Goal: Task Accomplishment & Management: Manage account settings

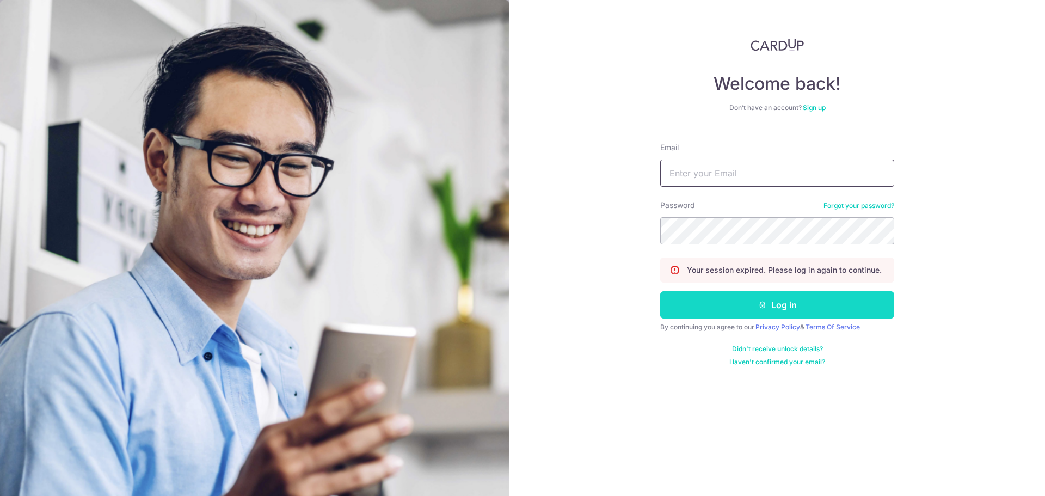
type input "[EMAIL_ADDRESS][DOMAIN_NAME]"
click at [818, 300] on button "Log in" at bounding box center [777, 304] width 234 height 27
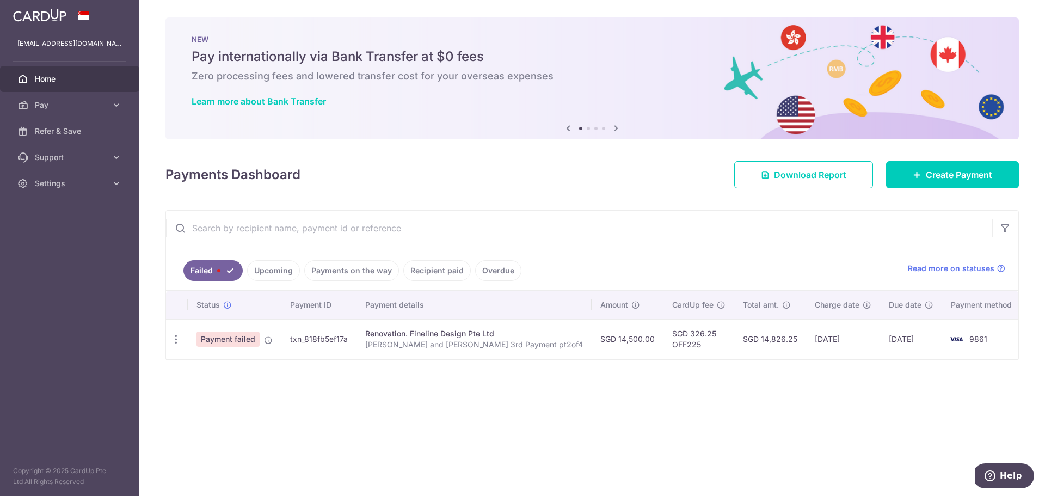
click at [268, 268] on link "Upcoming" at bounding box center [273, 270] width 53 height 21
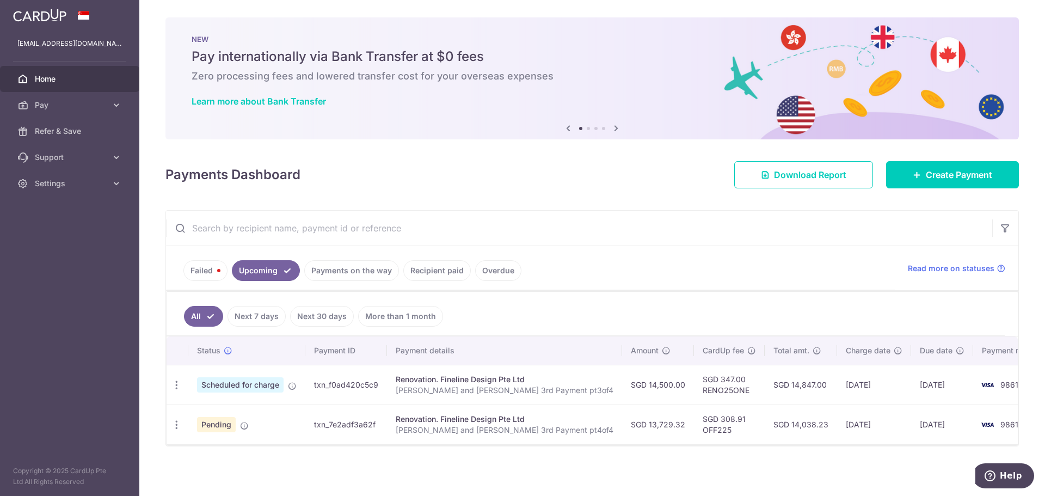
click at [329, 274] on link "Payments on the way" at bounding box center [351, 270] width 95 height 21
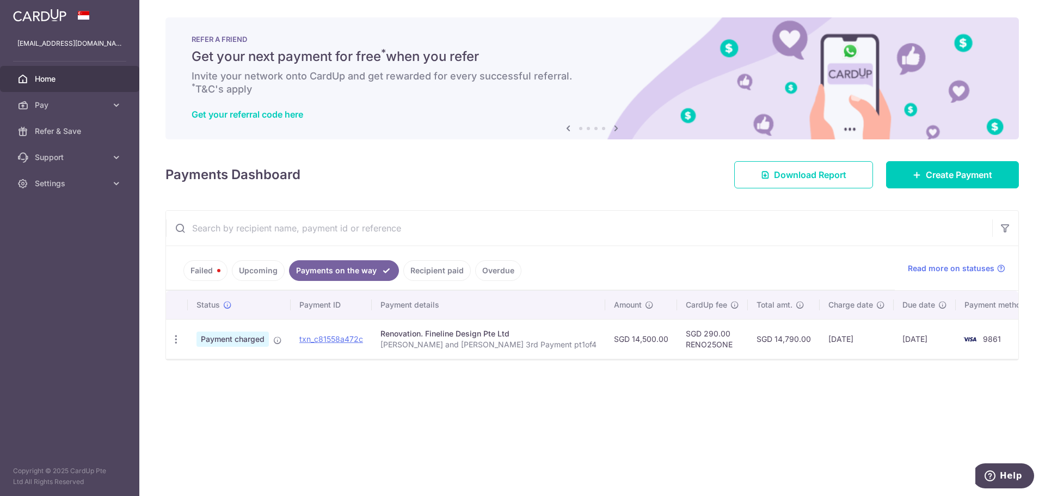
click at [258, 276] on link "Upcoming" at bounding box center [258, 270] width 53 height 21
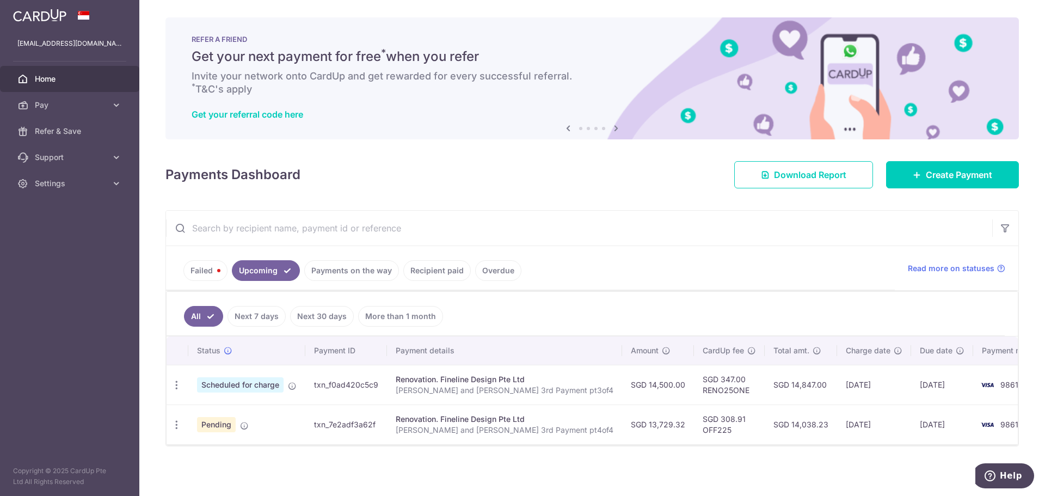
click at [325, 264] on link "Payments on the way" at bounding box center [351, 270] width 95 height 21
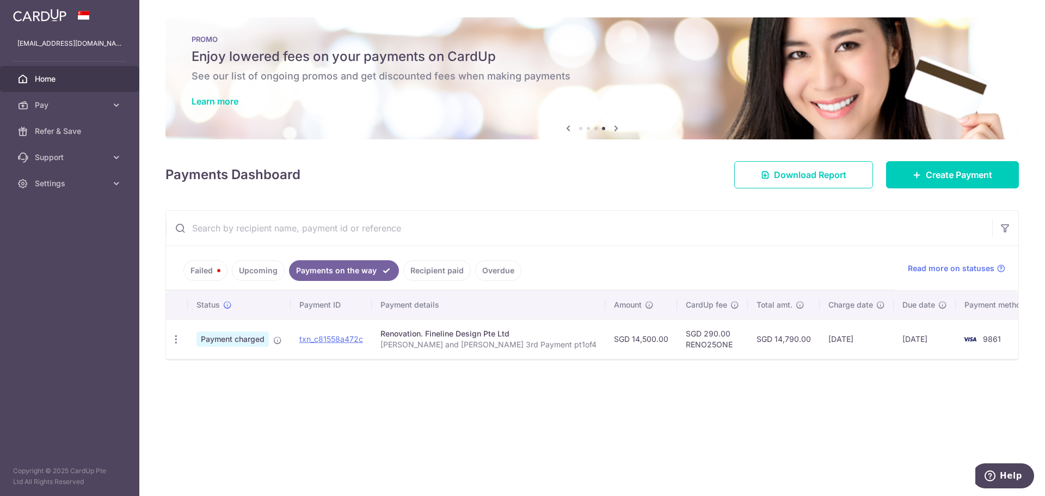
click at [211, 269] on link "Failed" at bounding box center [205, 270] width 44 height 21
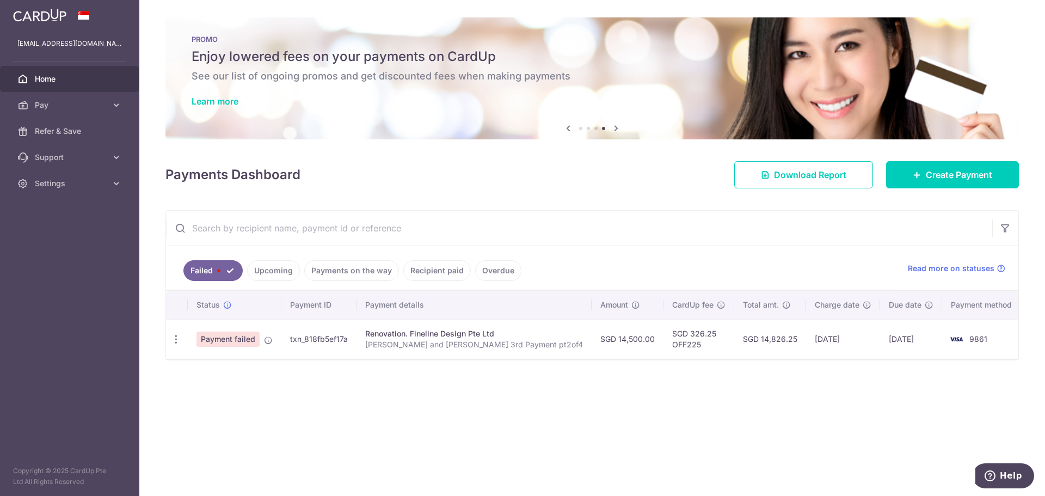
drag, startPoint x: 329, startPoint y: 333, endPoint x: 298, endPoint y: 334, distance: 31.0
click at [298, 334] on td "txn_818fb5ef17a" at bounding box center [318, 339] width 75 height 40
copy td "txn_818fb5ef17a"
click at [285, 276] on link "Upcoming" at bounding box center [273, 270] width 53 height 21
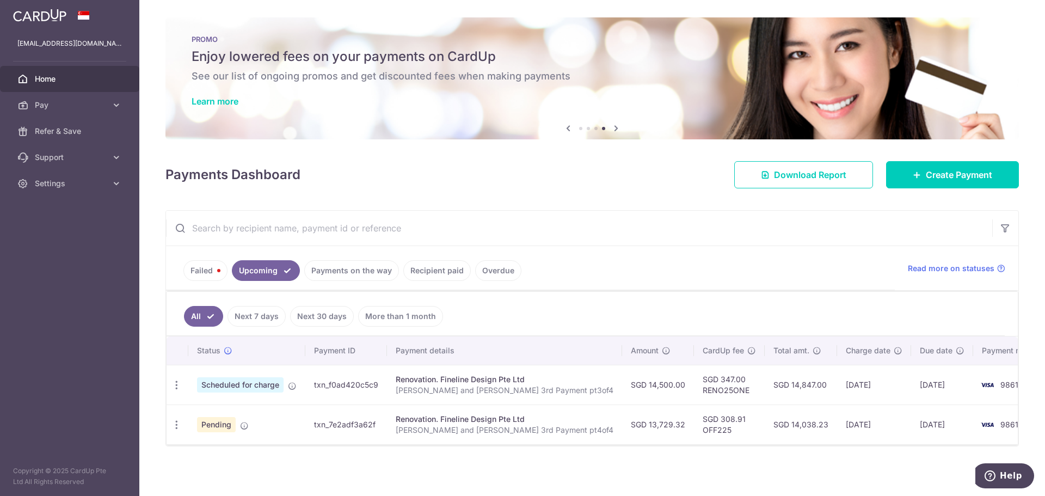
click at [387, 384] on td "txn_f0ad420c5c9" at bounding box center [346, 385] width 82 height 40
click at [205, 266] on link "Failed" at bounding box center [205, 270] width 44 height 21
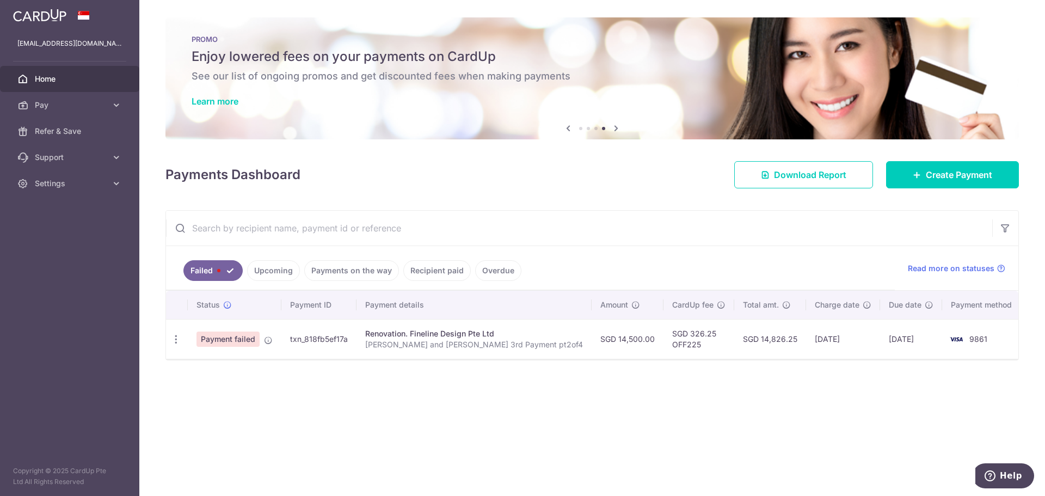
drag, startPoint x: 366, startPoint y: 339, endPoint x: 303, endPoint y: 344, distance: 63.3
click at [303, 344] on td "txn_818fb5ef17a" at bounding box center [318, 339] width 75 height 40
copy td "txn_818fb5ef17a"
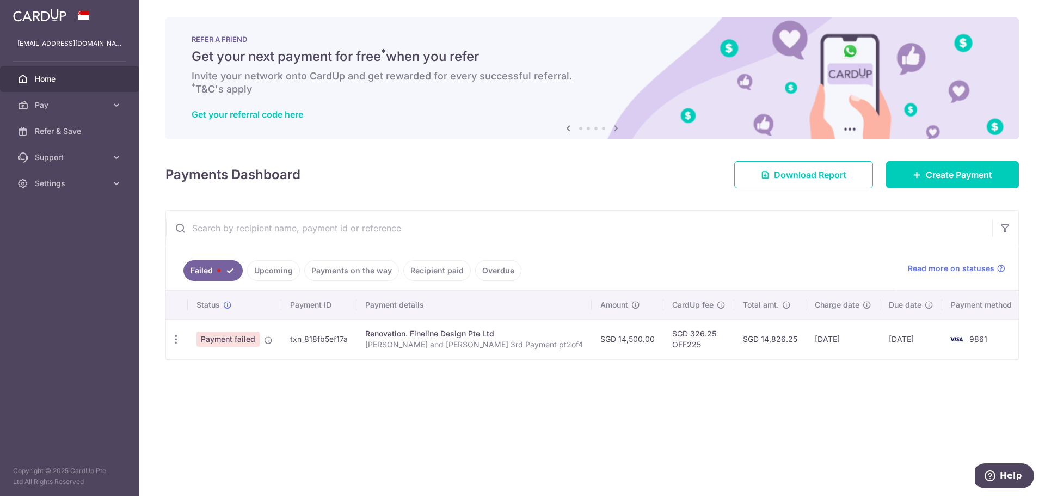
click at [380, 273] on link "Payments on the way" at bounding box center [351, 270] width 95 height 21
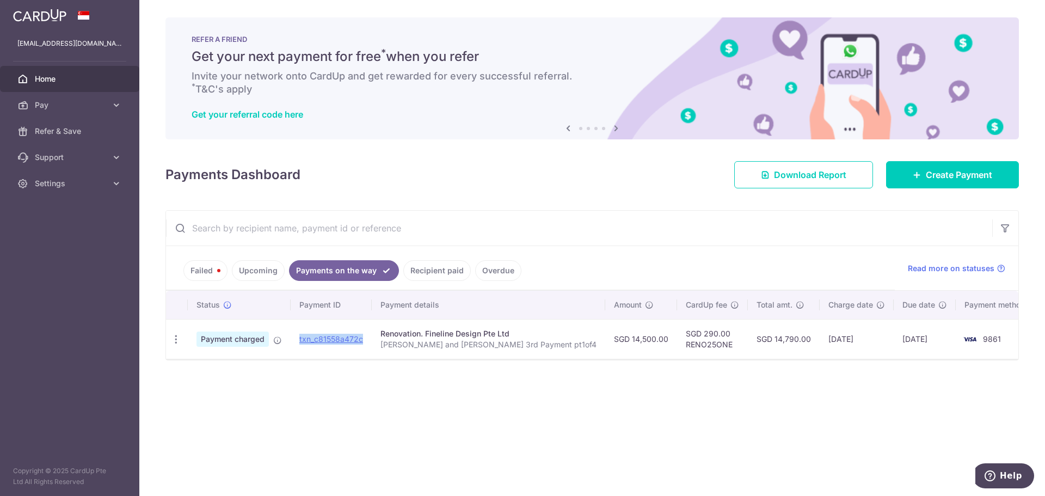
drag, startPoint x: 382, startPoint y: 340, endPoint x: 309, endPoint y: 344, distance: 73.1
click at [309, 344] on td "txn_c81558a472c" at bounding box center [331, 339] width 81 height 40
copy link "txn_c81558a472c"
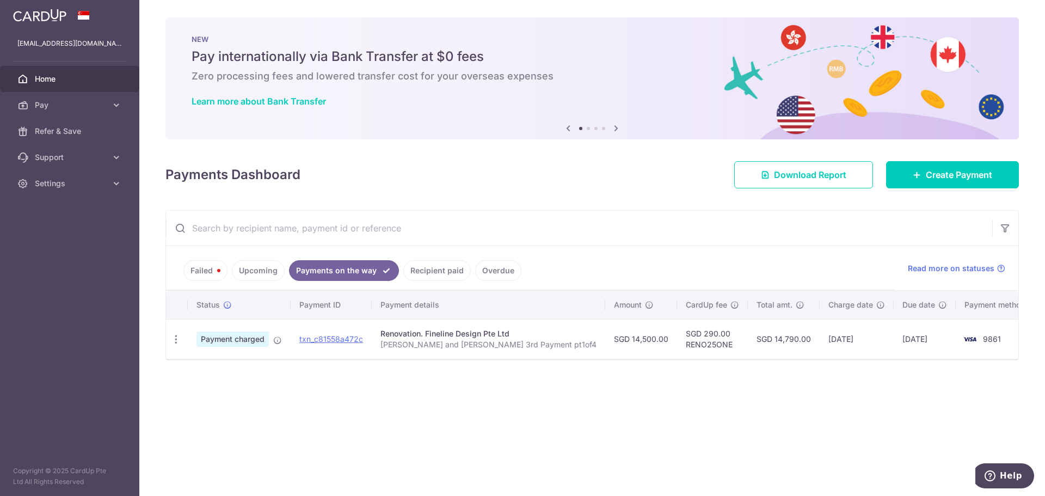
click at [429, 271] on link "Recipient paid" at bounding box center [436, 270] width 67 height 21
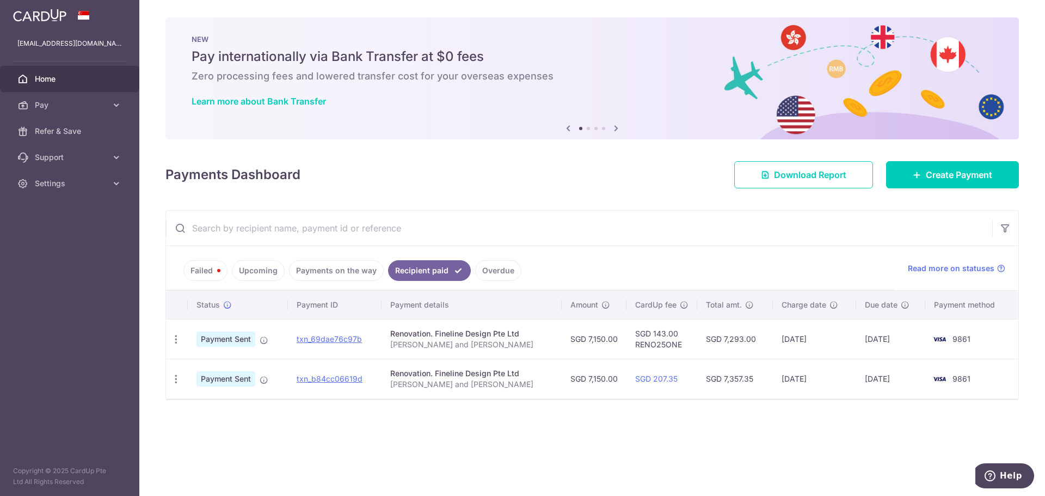
click at [334, 268] on link "Payments on the way" at bounding box center [336, 270] width 95 height 21
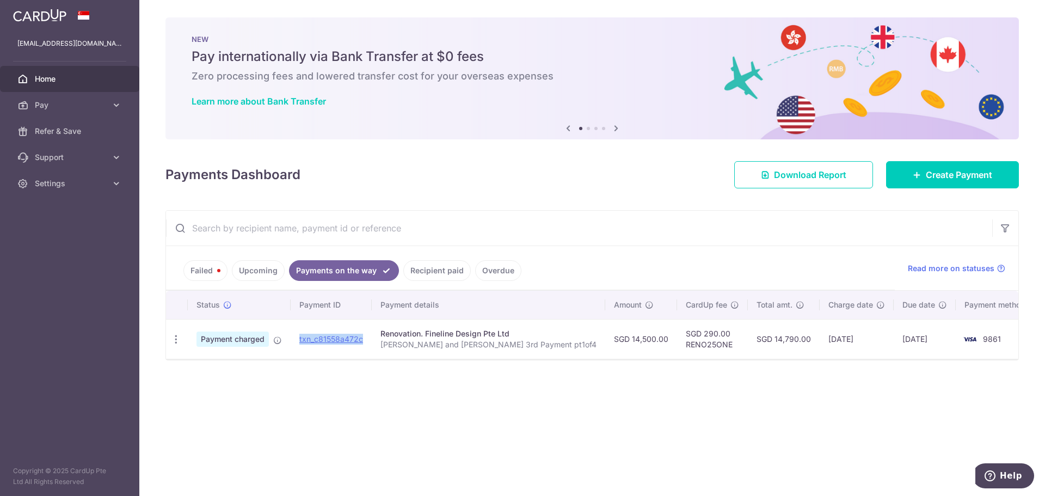
drag, startPoint x: 379, startPoint y: 341, endPoint x: 309, endPoint y: 345, distance: 70.9
click at [309, 345] on td "txn_c81558a472c" at bounding box center [331, 339] width 81 height 40
copy link "txn_c81558a472c"
click at [212, 270] on link "Failed" at bounding box center [205, 270] width 44 height 21
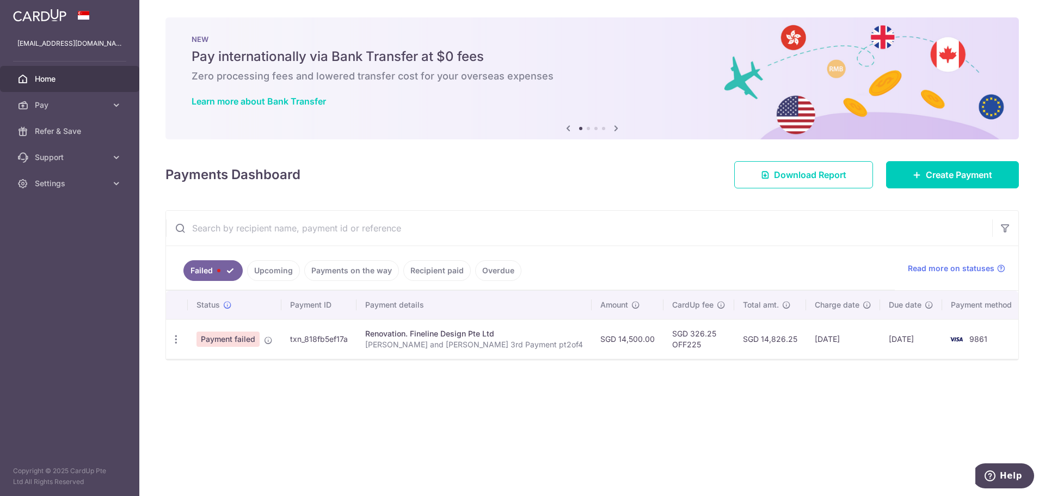
drag, startPoint x: 360, startPoint y: 341, endPoint x: 300, endPoint y: 348, distance: 60.3
click at [300, 348] on td "txn_818fb5ef17a" at bounding box center [318, 339] width 75 height 40
copy td "txn_818fb5ef17a"
click at [275, 275] on link "Upcoming" at bounding box center [273, 270] width 53 height 21
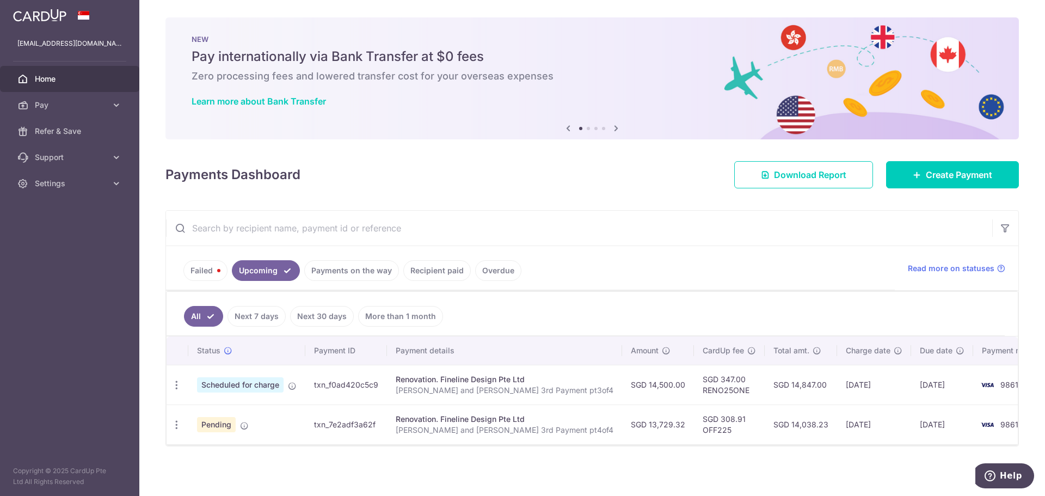
drag, startPoint x: 387, startPoint y: 386, endPoint x: 319, endPoint y: 386, distance: 68.0
click at [319, 386] on td "txn_f0ad420c5c9" at bounding box center [346, 385] width 82 height 40
copy td "txn_f0ad420c5c9"
drag, startPoint x: 389, startPoint y: 422, endPoint x: 320, endPoint y: 421, distance: 69.1
click at [320, 421] on td "txn_7e2adf3a62f" at bounding box center [346, 424] width 82 height 40
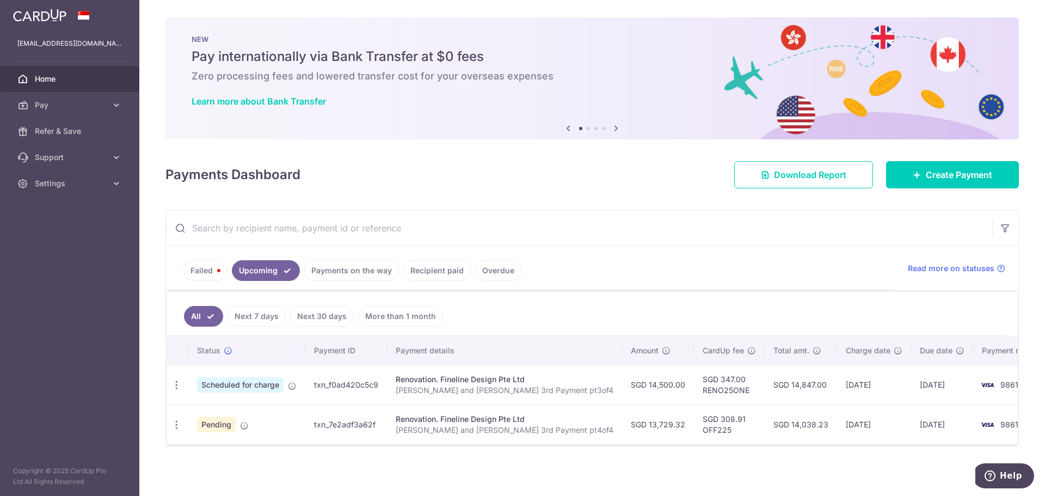
copy td "txn_7e2adf3a62f"
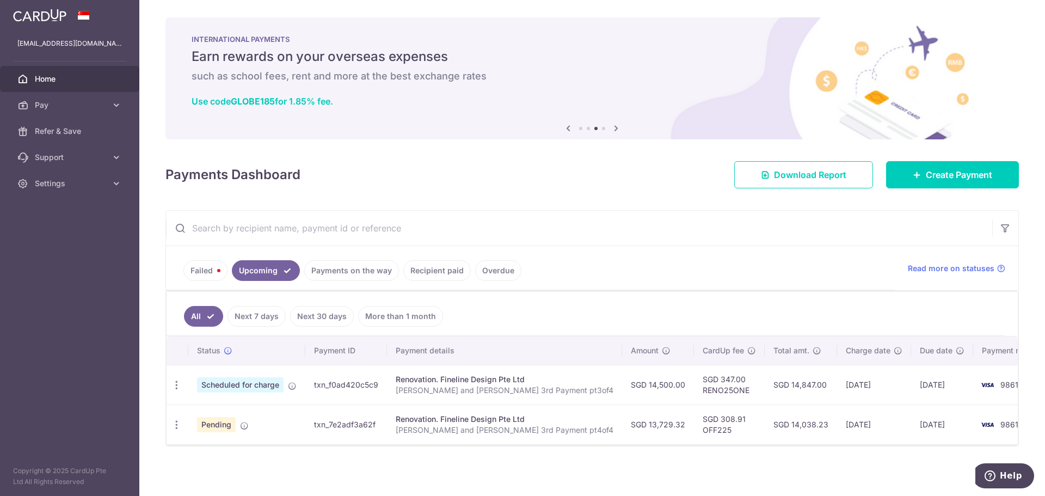
click at [552, 159] on div "Payments Dashboard Download Report Create Payment" at bounding box center [591, 173] width 853 height 32
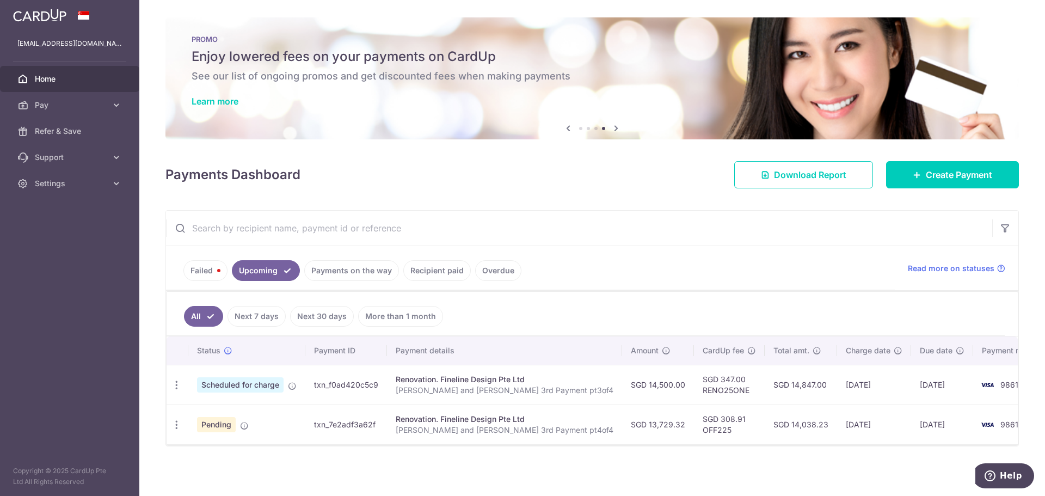
click at [208, 273] on link "Failed" at bounding box center [205, 270] width 44 height 21
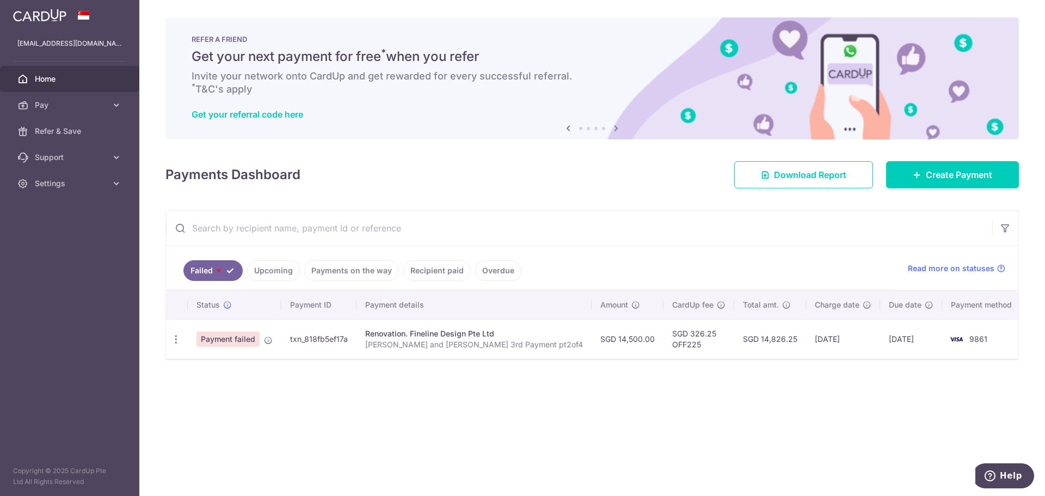
click at [274, 272] on link "Upcoming" at bounding box center [273, 270] width 53 height 21
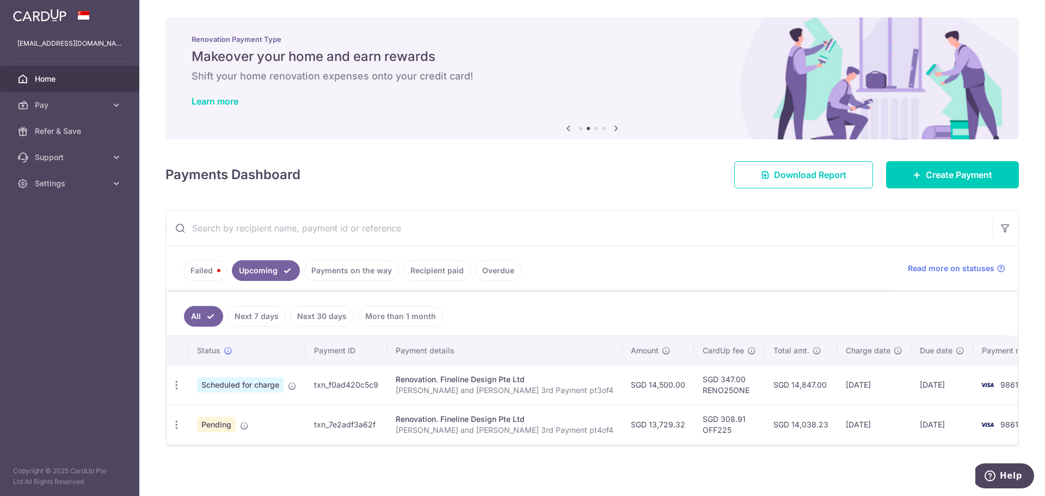
click at [217, 273] on link "Failed" at bounding box center [205, 270] width 44 height 21
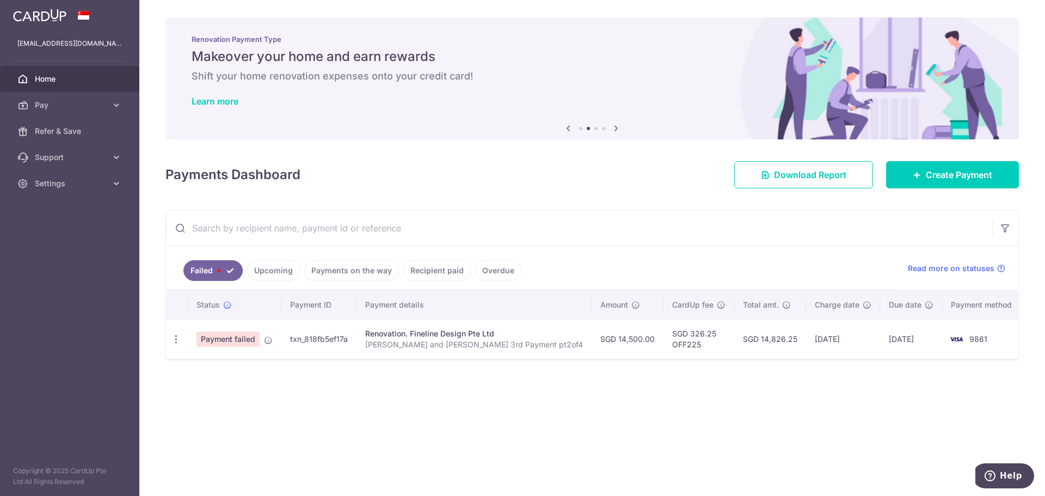
click at [263, 267] on link "Upcoming" at bounding box center [273, 270] width 53 height 21
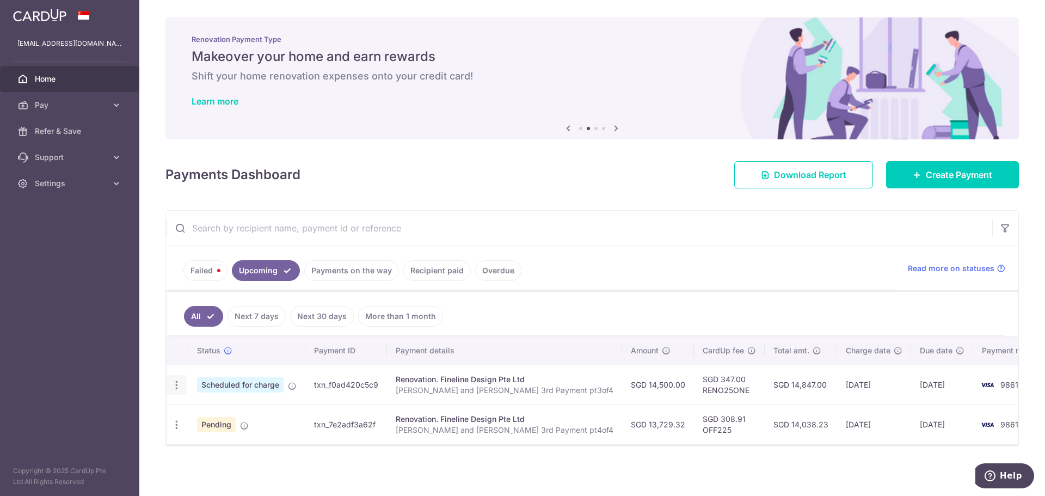
click at [177, 384] on icon "button" at bounding box center [176, 384] width 11 height 11
click at [243, 417] on span "Update payment" at bounding box center [235, 414] width 74 height 13
radio input "true"
type input "14,500.00"
type input "15/10/2025"
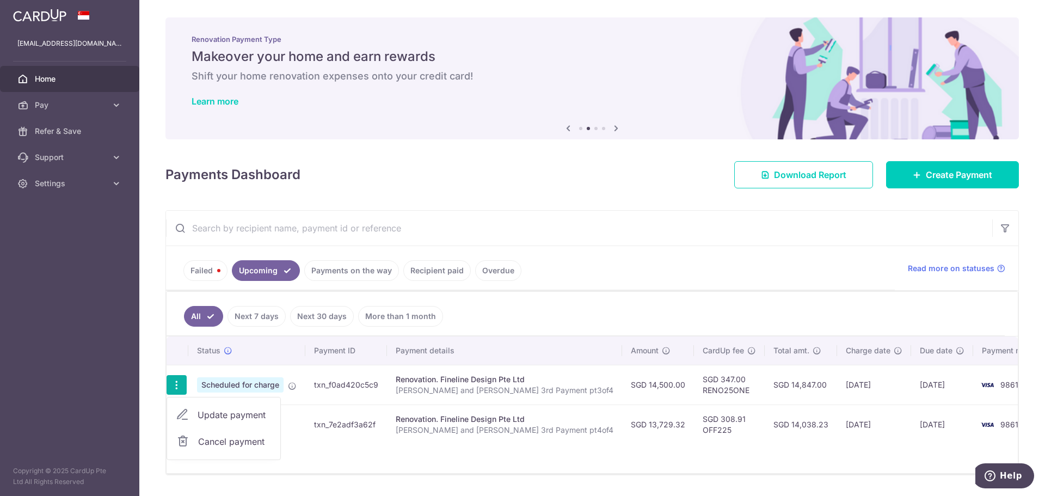
type input "Laura and Danial 3rd Payment pt3of4"
type input "3rd with VO1 and Electrical pt3of4"
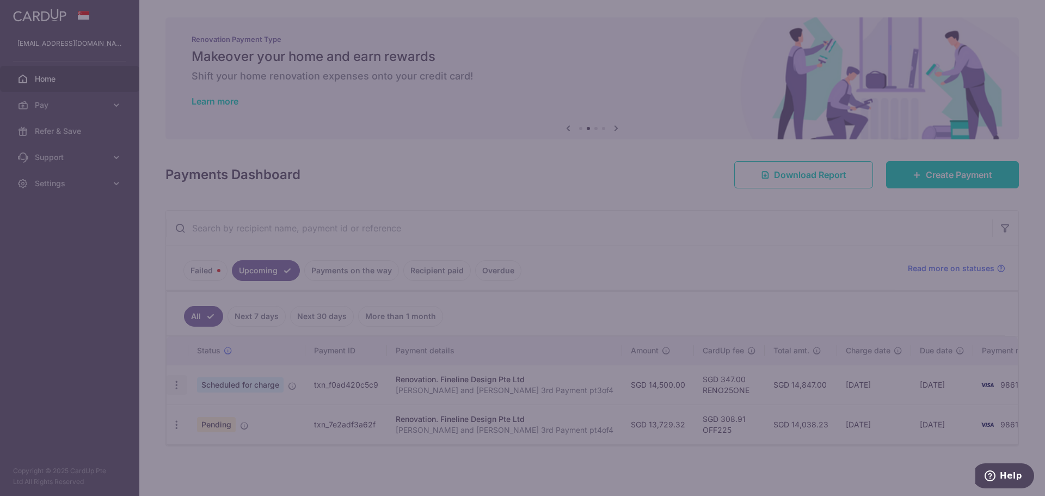
type input "RENO25ONE"
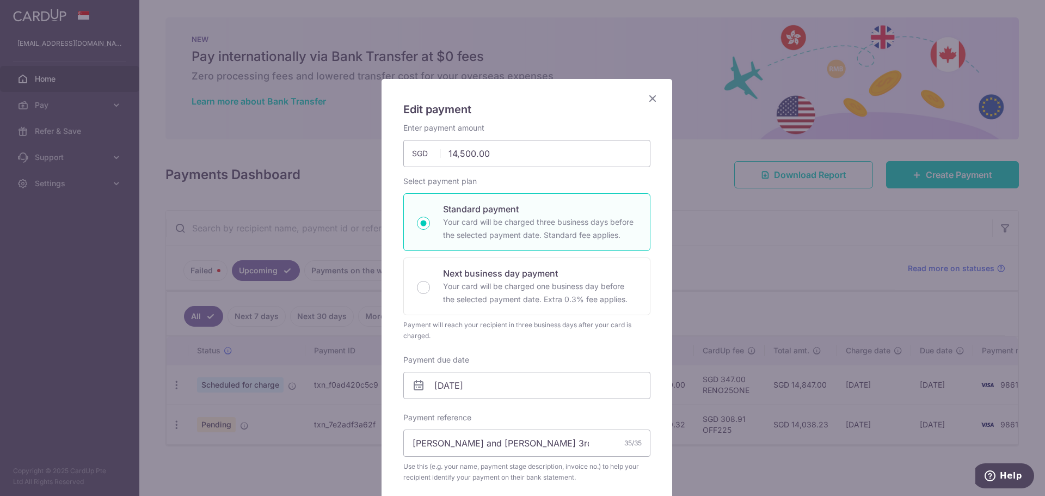
drag, startPoint x: 515, startPoint y: 90, endPoint x: 574, endPoint y: 80, distance: 59.7
click at [574, 80] on div "Edit payment By clicking apply, you will make changes to all payments to Fineli…" at bounding box center [527, 483] width 291 height 808
click at [646, 97] on icon "Close" at bounding box center [652, 98] width 13 height 14
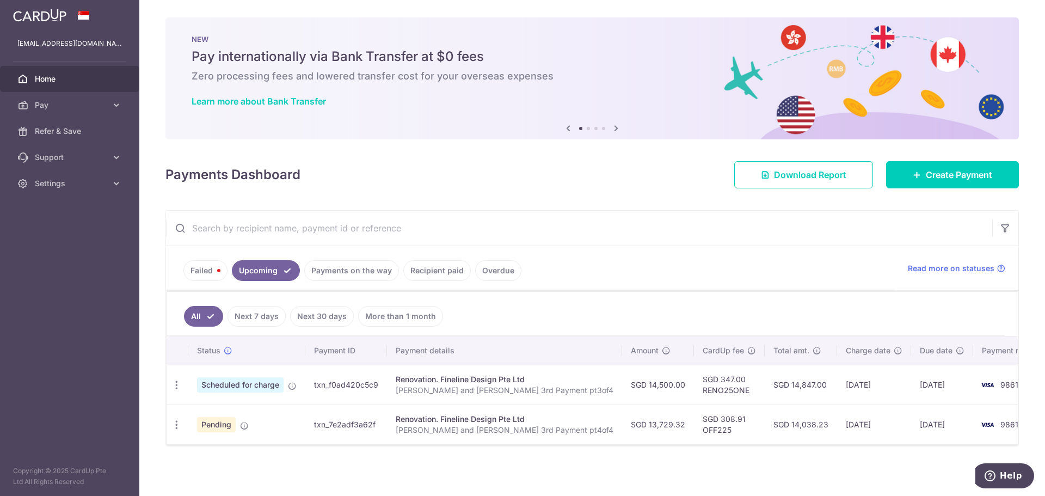
scroll to position [2, 0]
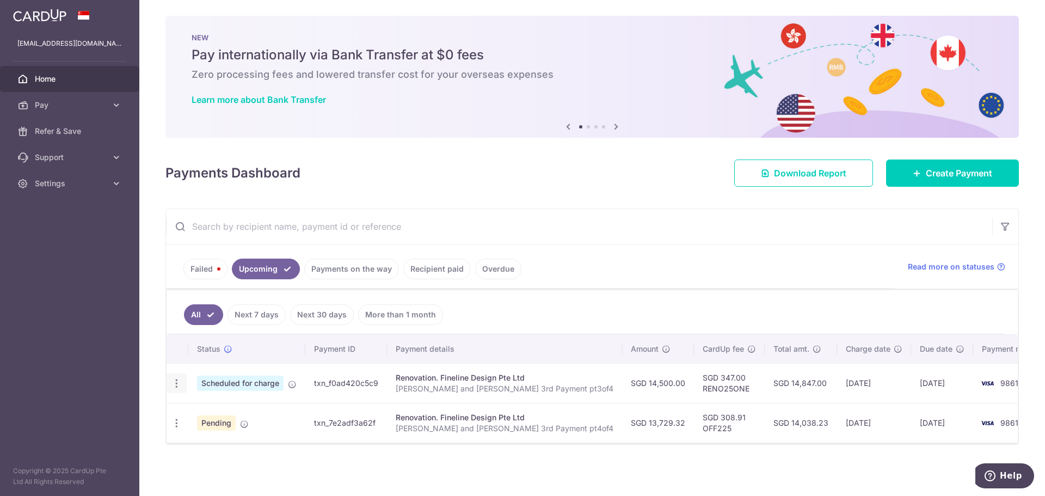
click at [177, 380] on icon "button" at bounding box center [176, 383] width 11 height 11
click at [216, 273] on link "Failed" at bounding box center [205, 269] width 44 height 21
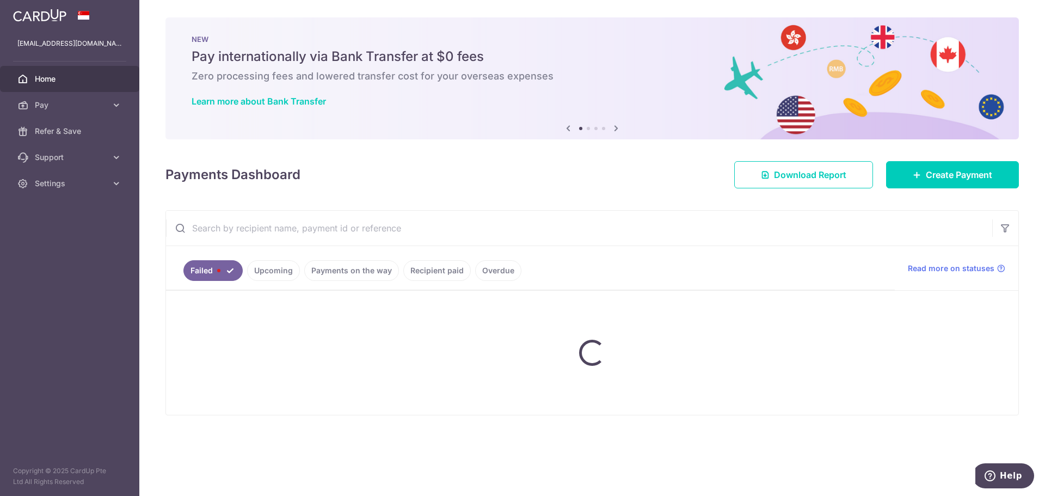
scroll to position [0, 0]
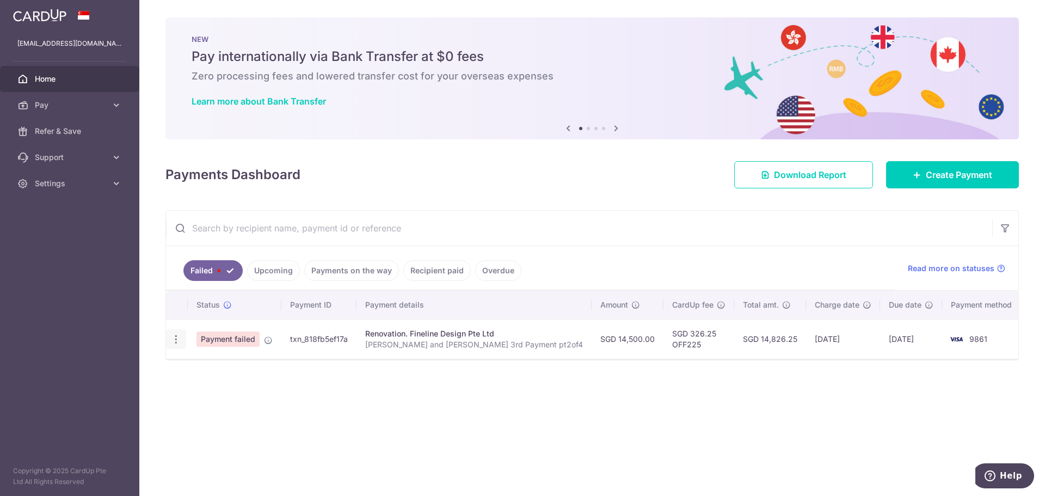
click at [177, 339] on icon "button" at bounding box center [175, 339] width 11 height 11
click at [220, 371] on span "Update payment" at bounding box center [234, 368] width 74 height 13
radio input "true"
type input "Laura and Danial 3rd Payment pt2of4"
type input "3rd with VO1 and Electrical pt2of4"
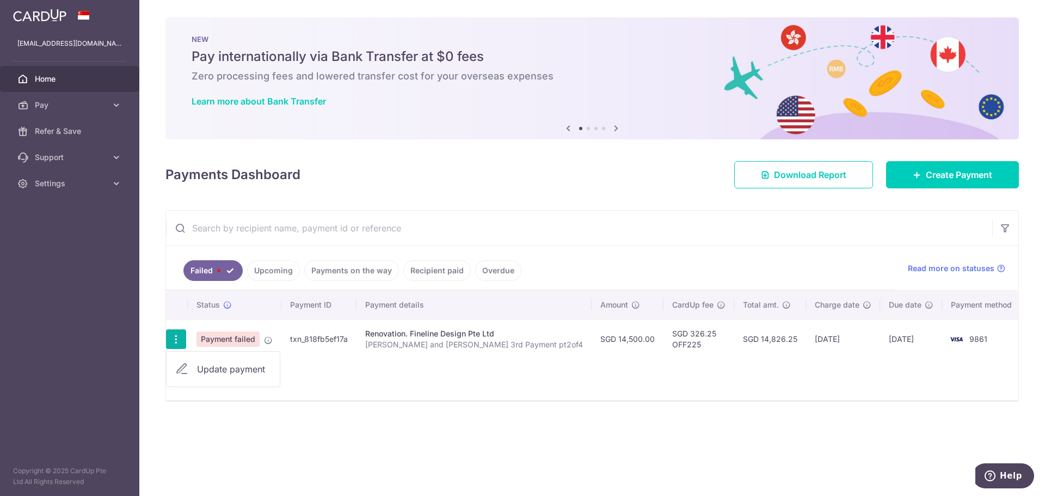
type input "OFF225"
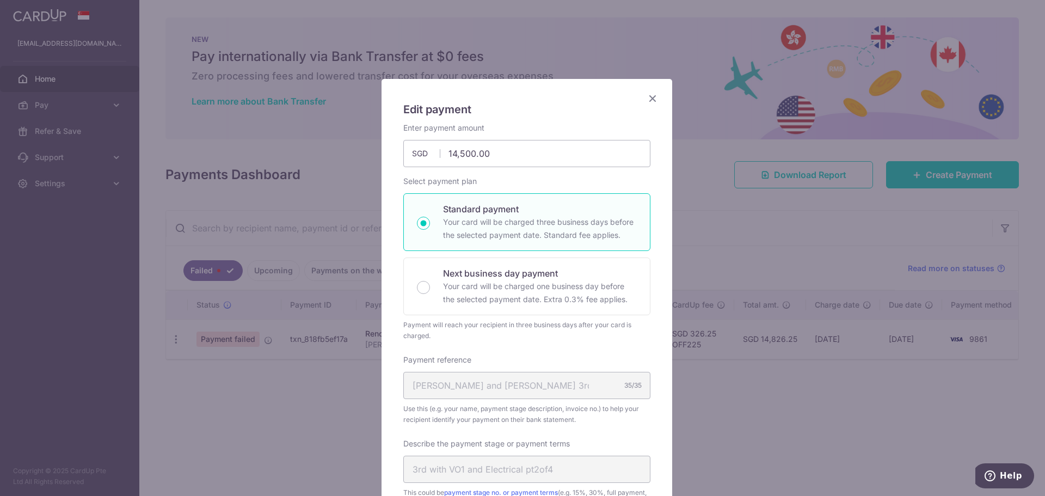
click at [654, 95] on icon "Close" at bounding box center [652, 98] width 13 height 14
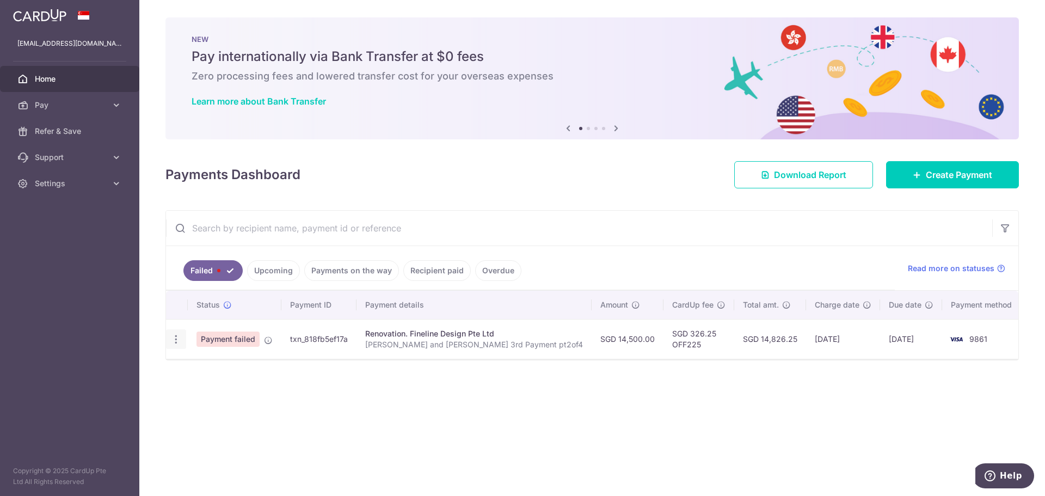
click at [180, 340] on icon "button" at bounding box center [175, 339] width 11 height 11
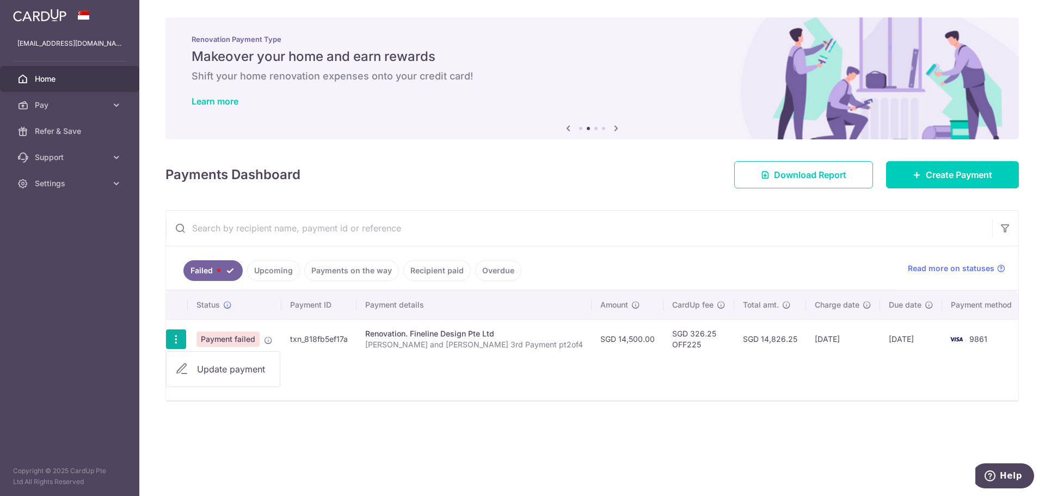
click at [444, 274] on link "Recipient paid" at bounding box center [436, 270] width 67 height 21
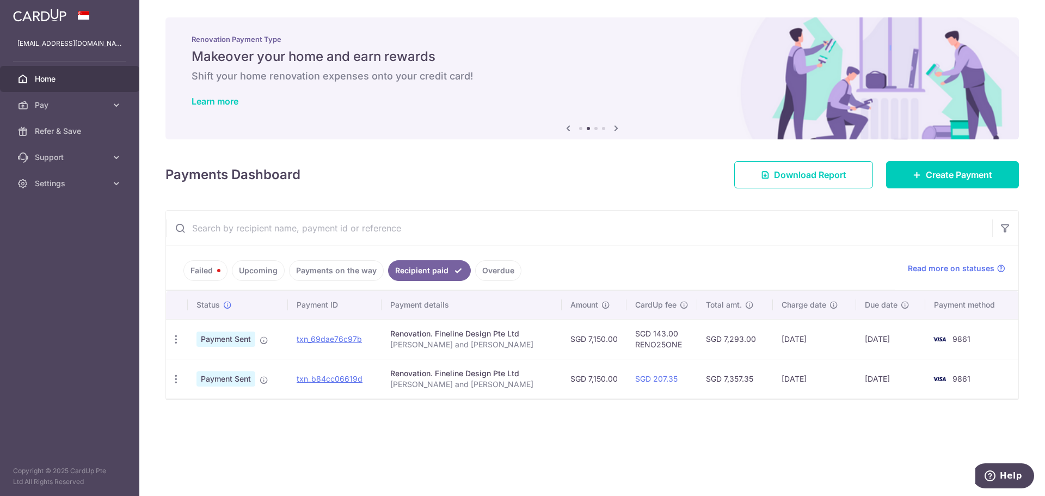
click at [332, 266] on link "Payments on the way" at bounding box center [336, 270] width 95 height 21
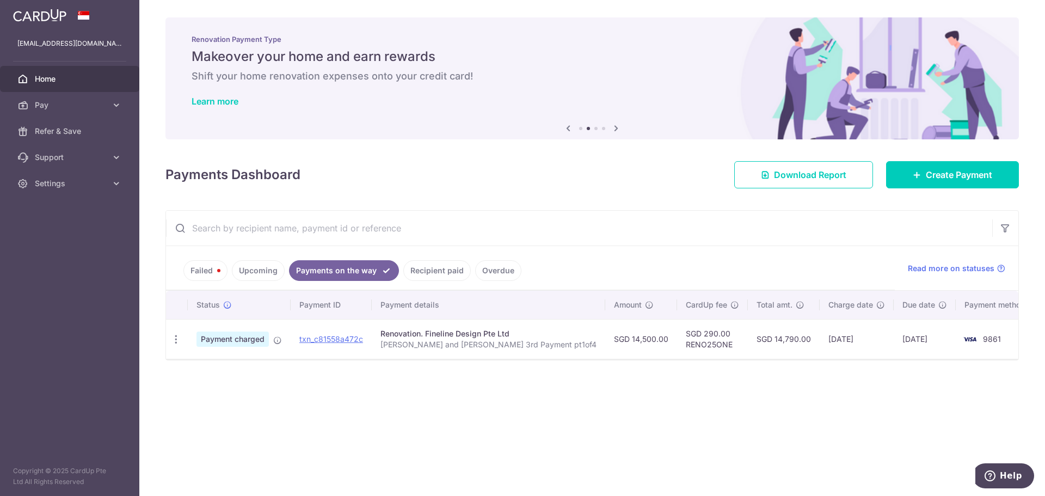
click at [262, 276] on link "Upcoming" at bounding box center [258, 270] width 53 height 21
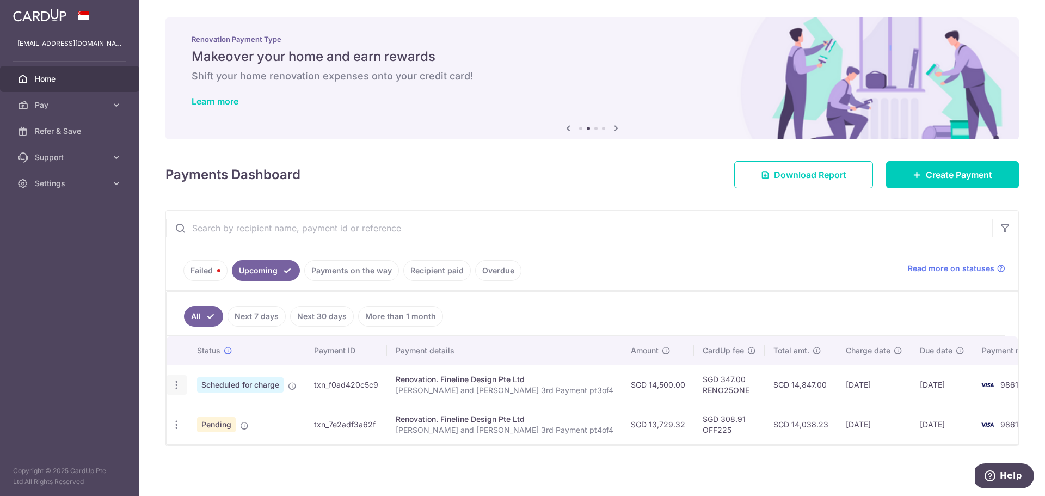
click at [175, 384] on icon "button" at bounding box center [176, 384] width 11 height 11
click at [201, 411] on span "Update payment" at bounding box center [235, 414] width 74 height 13
radio input "true"
type input "15/10/2025"
type input "Laura and Danial 3rd Payment pt3of4"
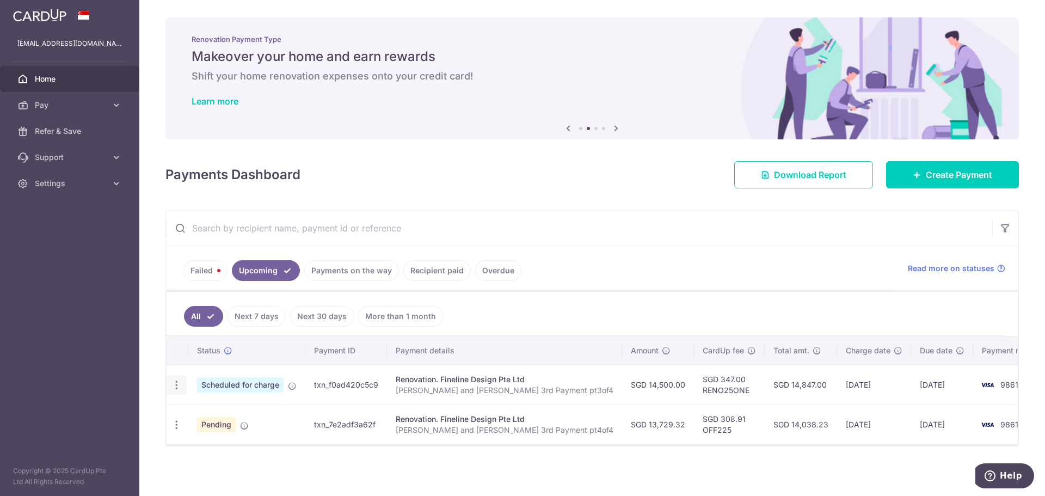
type input "3rd with VO1 and Electrical pt3of4"
type input "RENO25ONE"
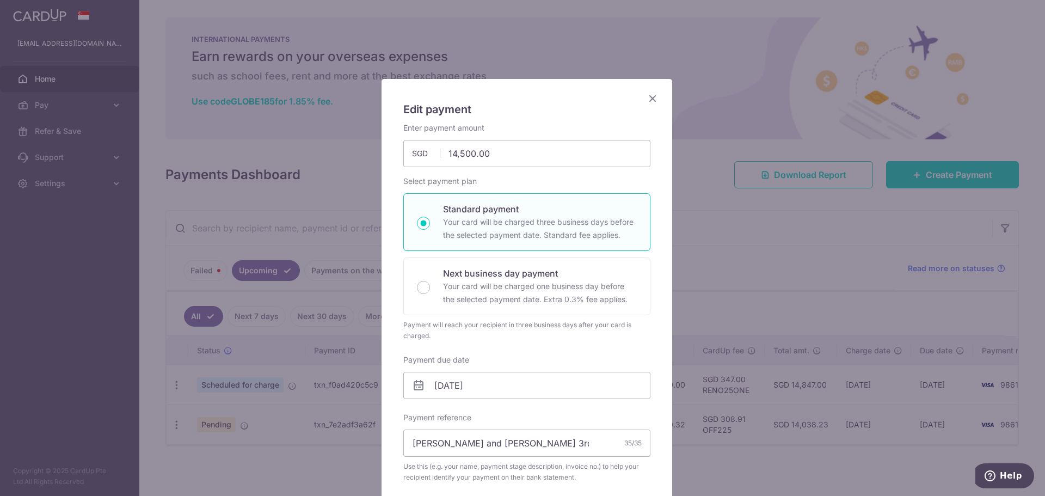
click at [650, 95] on icon "Close" at bounding box center [652, 98] width 13 height 14
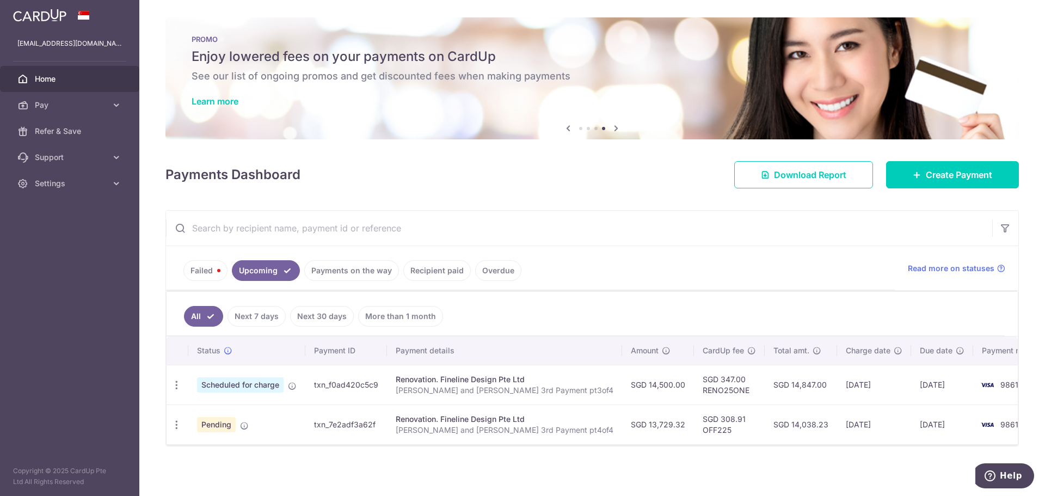
click at [213, 263] on link "Failed" at bounding box center [205, 270] width 44 height 21
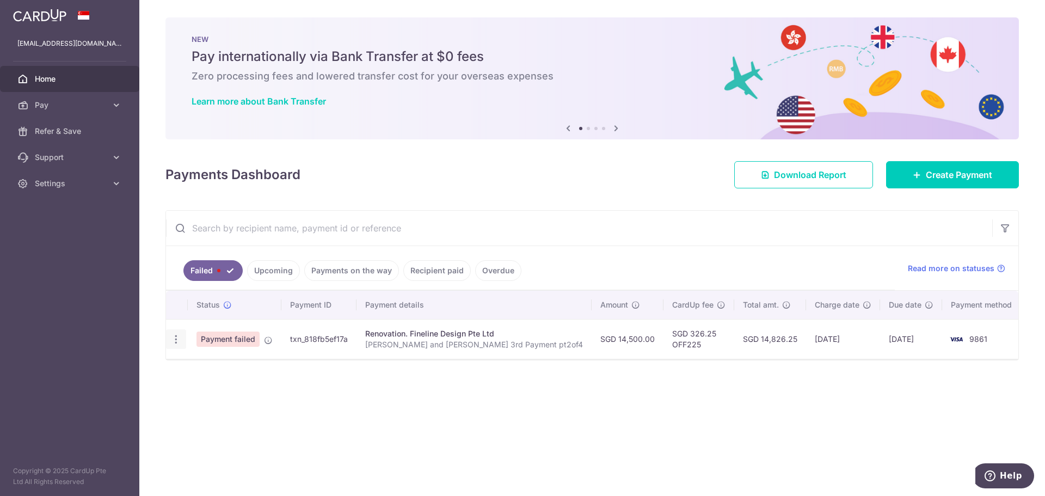
click at [173, 339] on icon "button" at bounding box center [175, 339] width 11 height 11
click at [211, 376] on link "Update payment" at bounding box center [223, 369] width 113 height 26
radio input "true"
type input "Laura and Danial 3rd Payment pt2of4"
type input "3rd with VO1 and Electrical pt2of4"
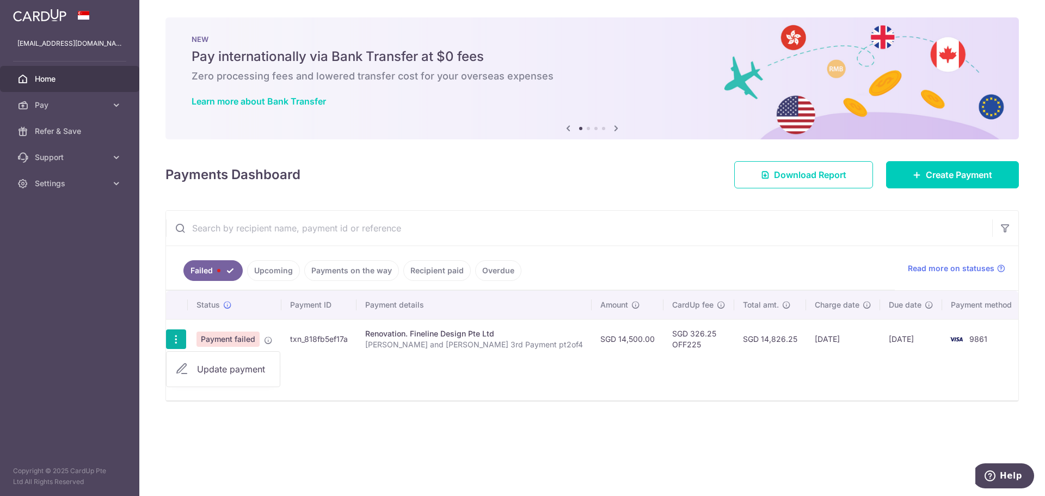
type input "OFF225"
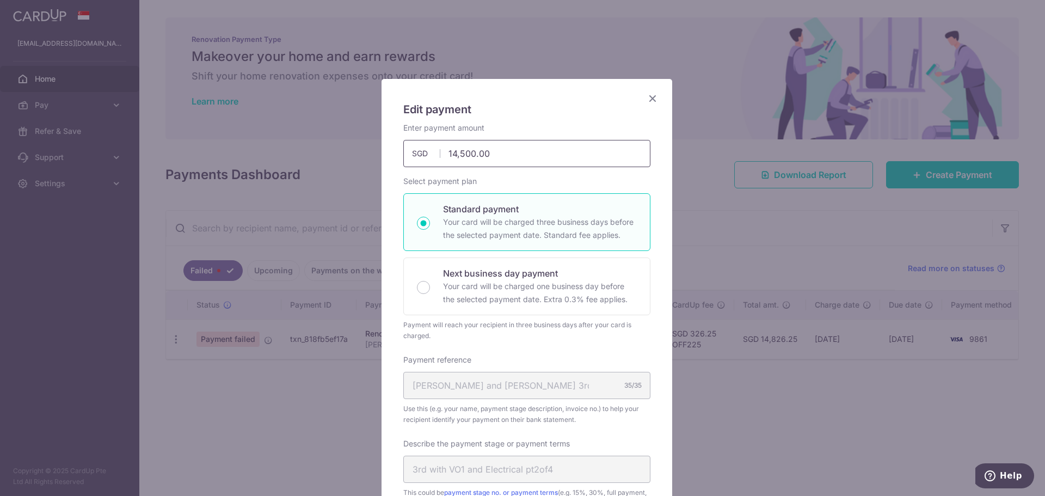
drag, startPoint x: 509, startPoint y: 155, endPoint x: 413, endPoint y: 162, distance: 96.6
click at [413, 162] on input "14,500.00" at bounding box center [526, 153] width 247 height 27
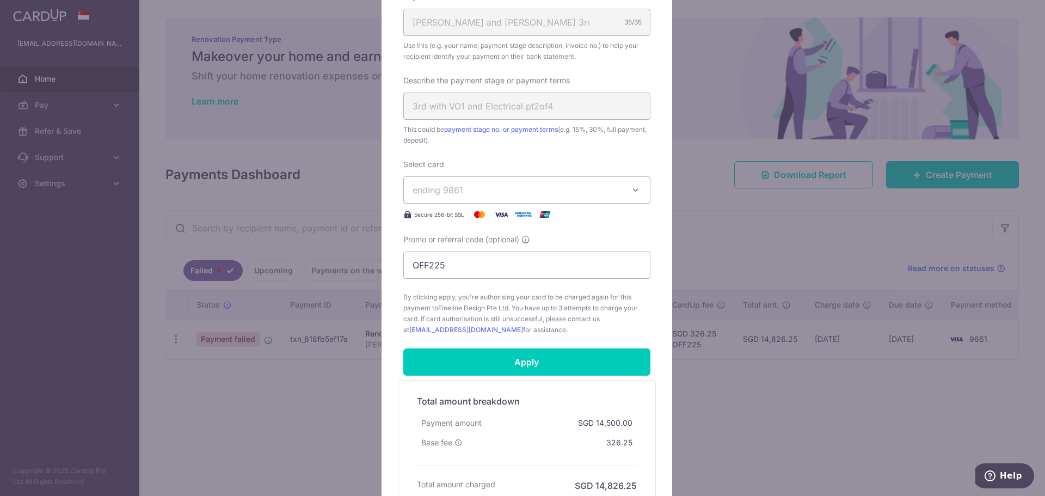
scroll to position [381, 0]
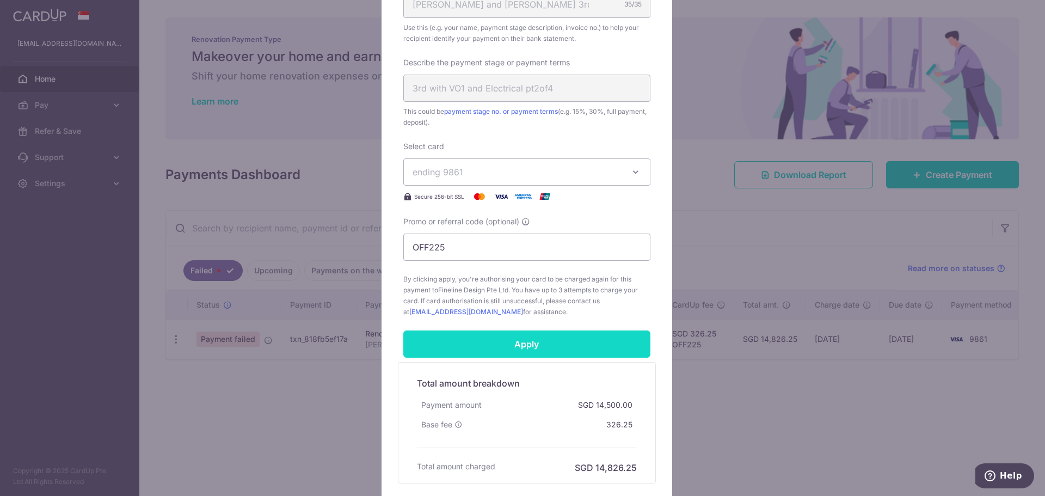
type input "33,000.00"
click at [571, 341] on form "By clicking apply, you will make changes to all payments to Fineline Design Pte…" at bounding box center [526, 112] width 247 height 742
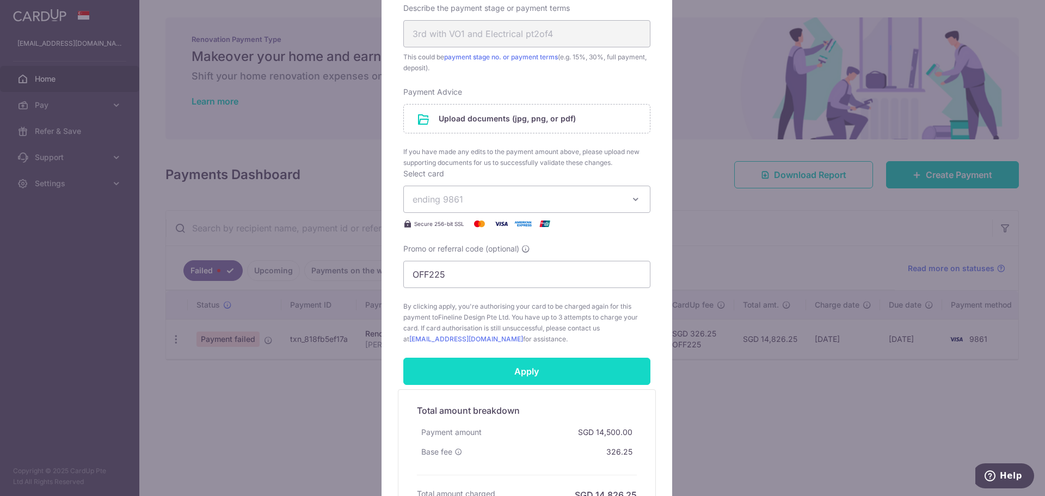
scroll to position [490, 0]
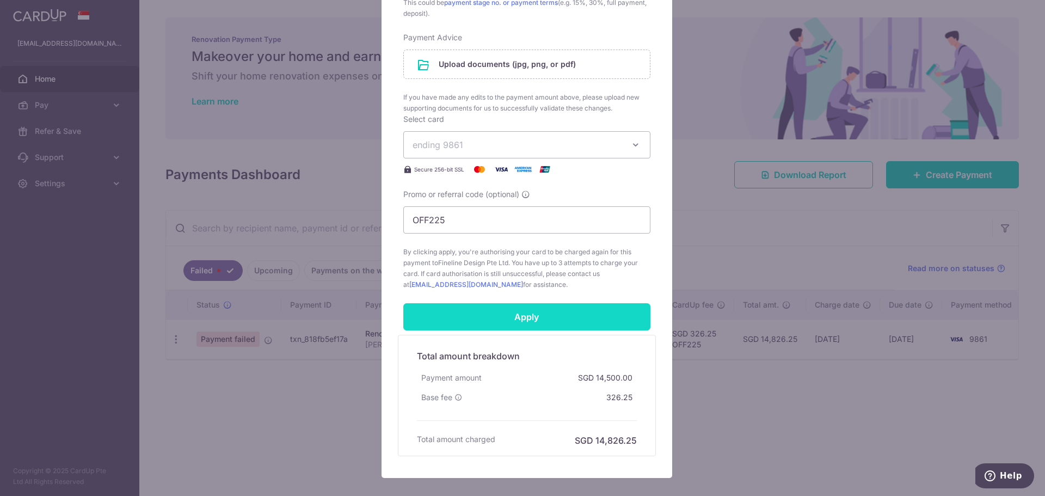
click at [576, 310] on input "Apply" at bounding box center [526, 316] width 247 height 27
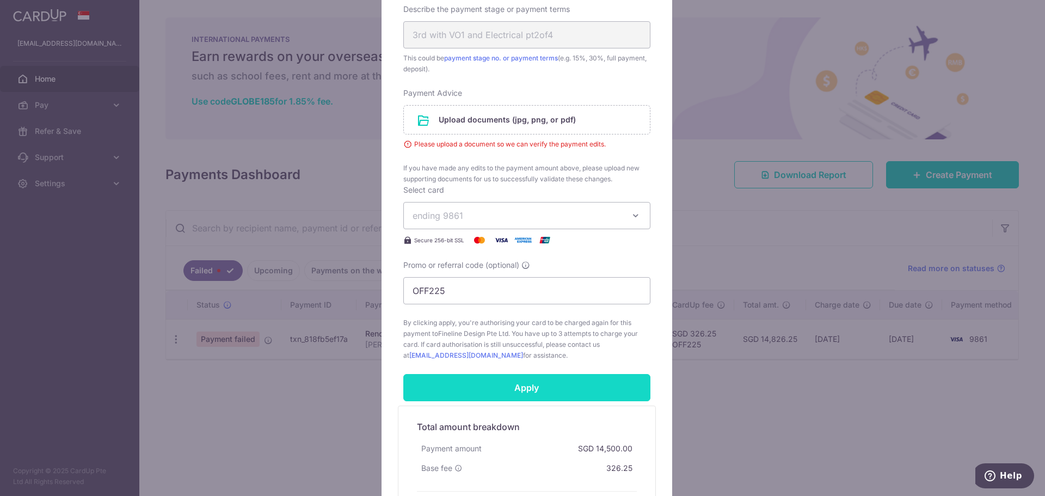
scroll to position [381, 0]
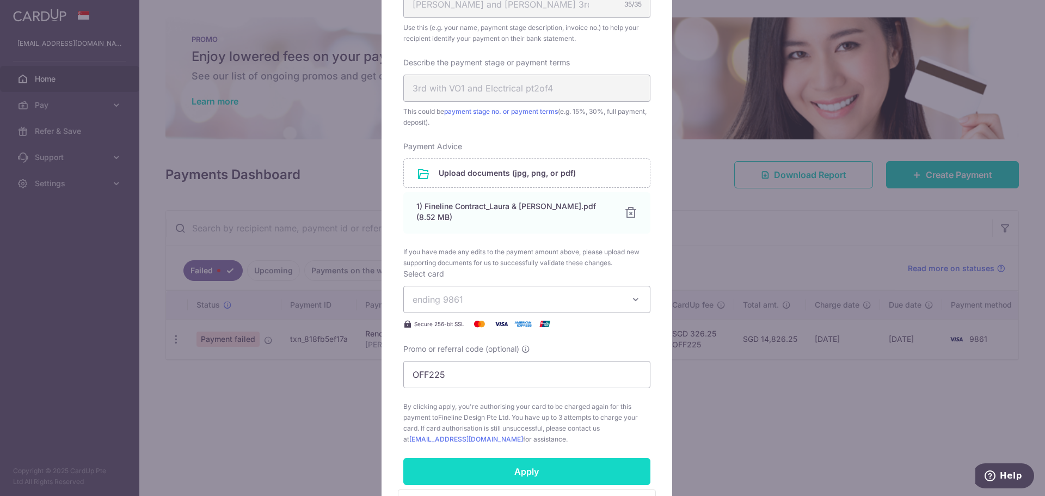
click at [527, 466] on input "Apply" at bounding box center [526, 471] width 247 height 27
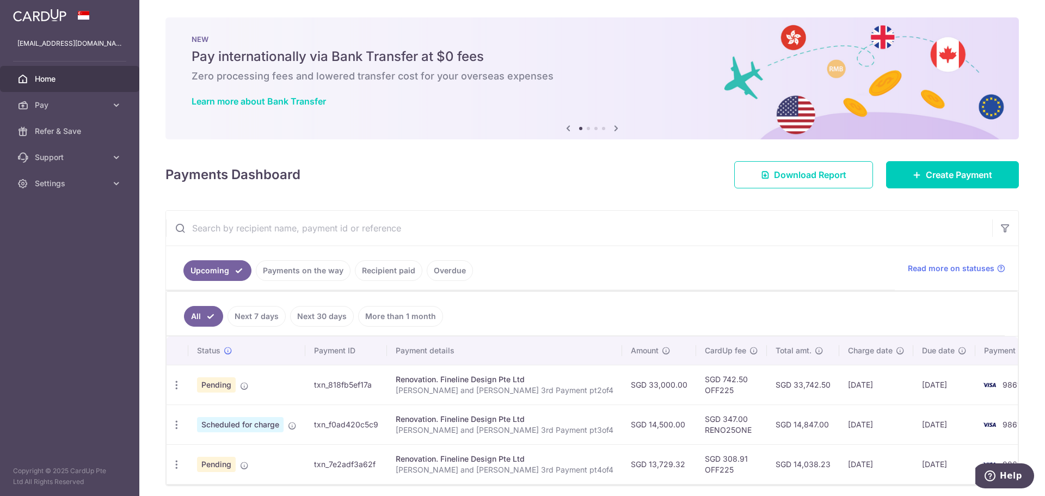
scroll to position [41, 0]
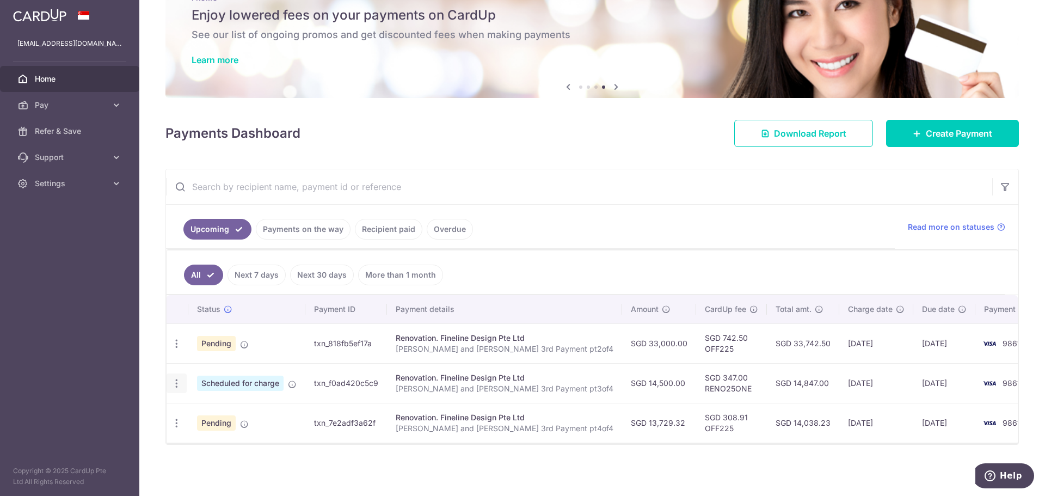
click at [172, 383] on icon "button" at bounding box center [176, 383] width 11 height 11
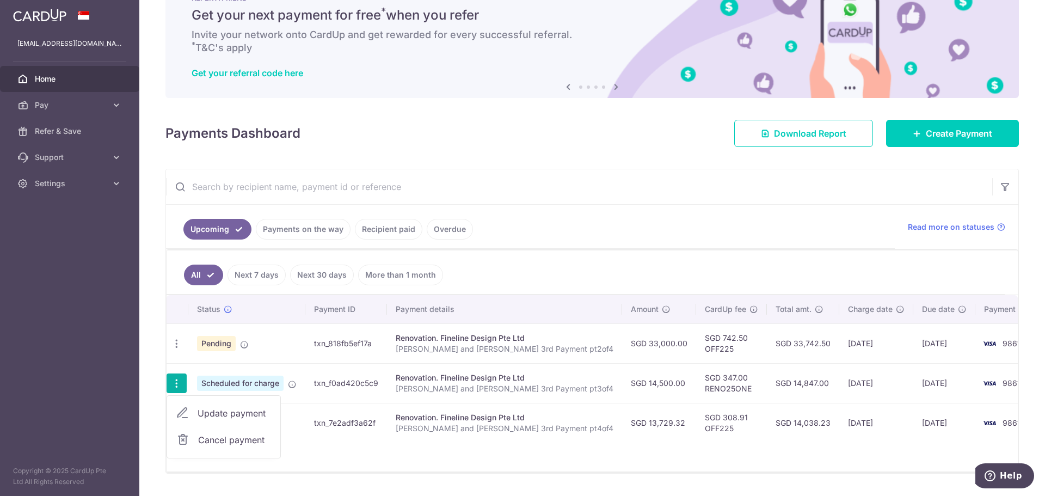
click at [219, 436] on span "Cancel payment" at bounding box center [234, 439] width 73 height 13
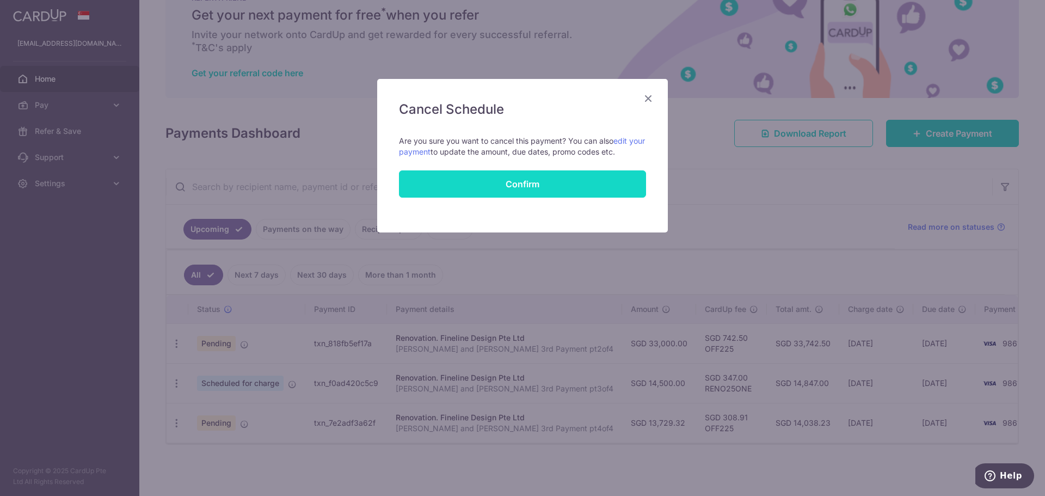
click at [456, 184] on button "Confirm" at bounding box center [522, 183] width 247 height 27
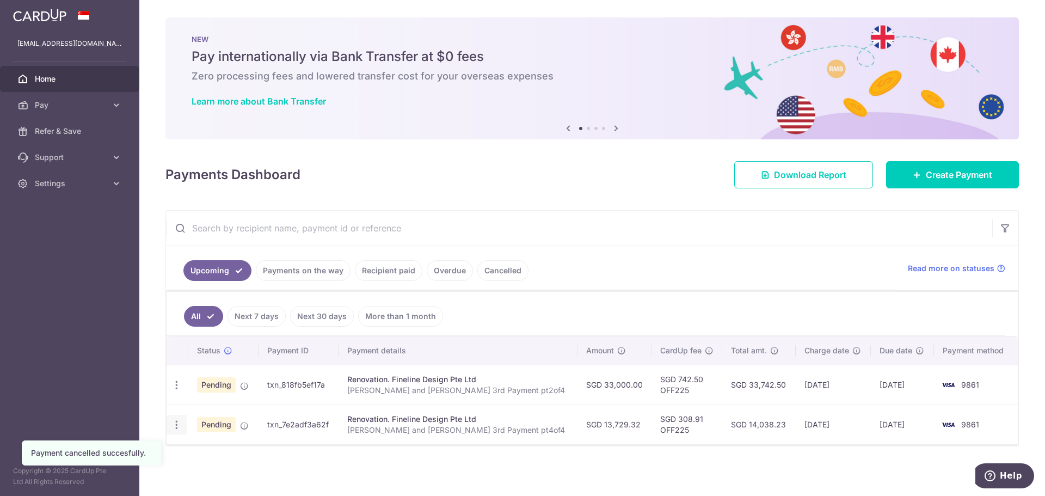
click at [181, 427] on icon "button" at bounding box center [176, 424] width 11 height 11
click at [216, 451] on span "Update payment" at bounding box center [235, 454] width 74 height 13
radio input "true"
type input "13,729.32"
type input "[DATE]"
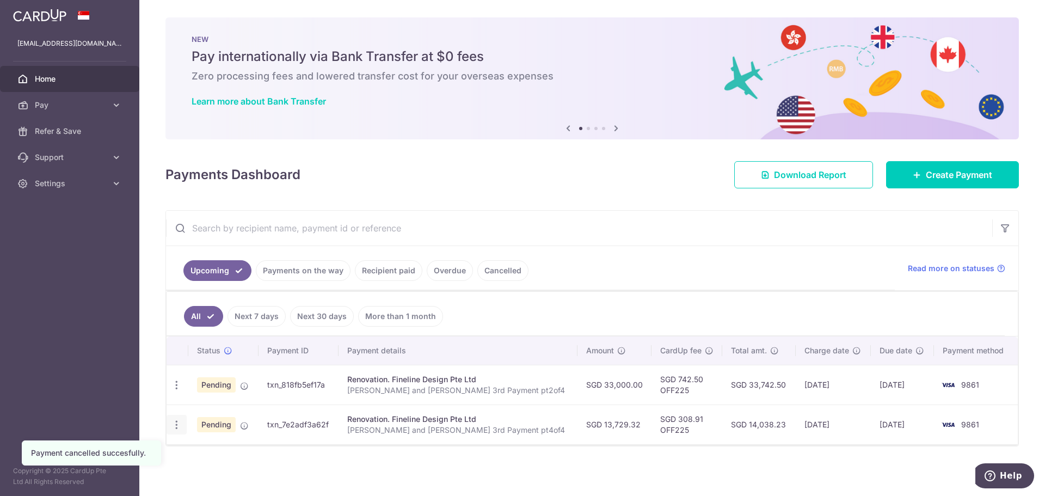
type input "[PERSON_NAME] and [PERSON_NAME] 3rd Payment pt4of4"
type input "3rd with VO1 and Electrical pt4of4"
type input "OFF225"
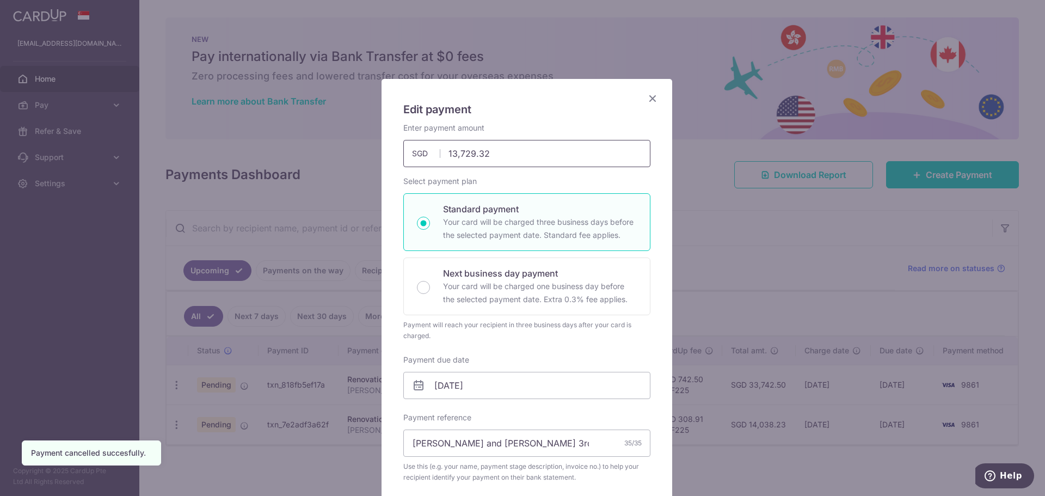
click at [531, 145] on input "13,729.32" at bounding box center [526, 153] width 247 height 27
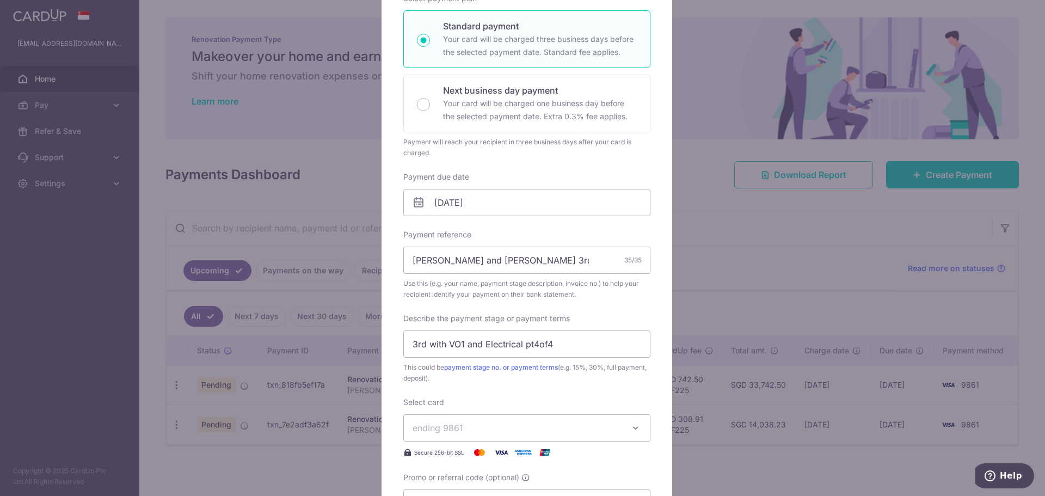
scroll to position [163, 0]
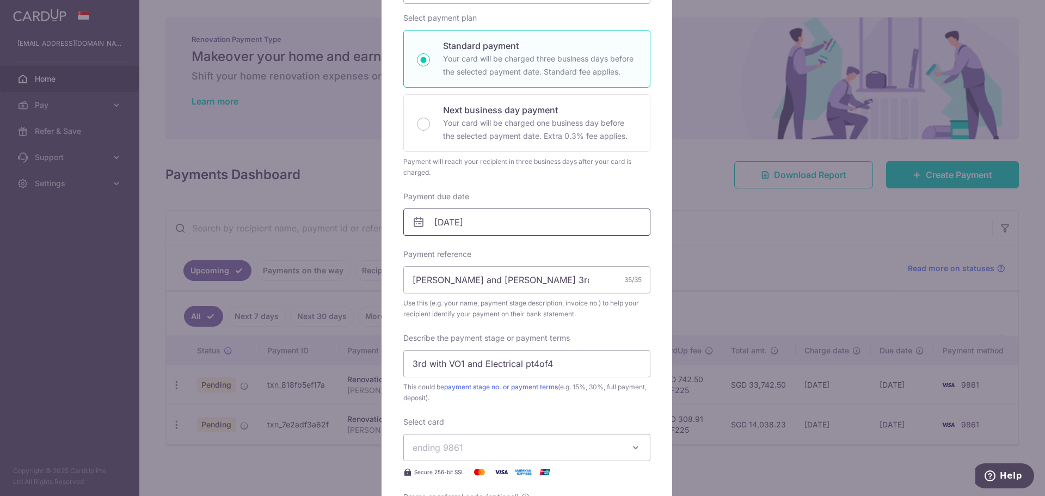
type input "9,729.32"
click at [548, 218] on input "[DATE]" at bounding box center [526, 221] width 247 height 27
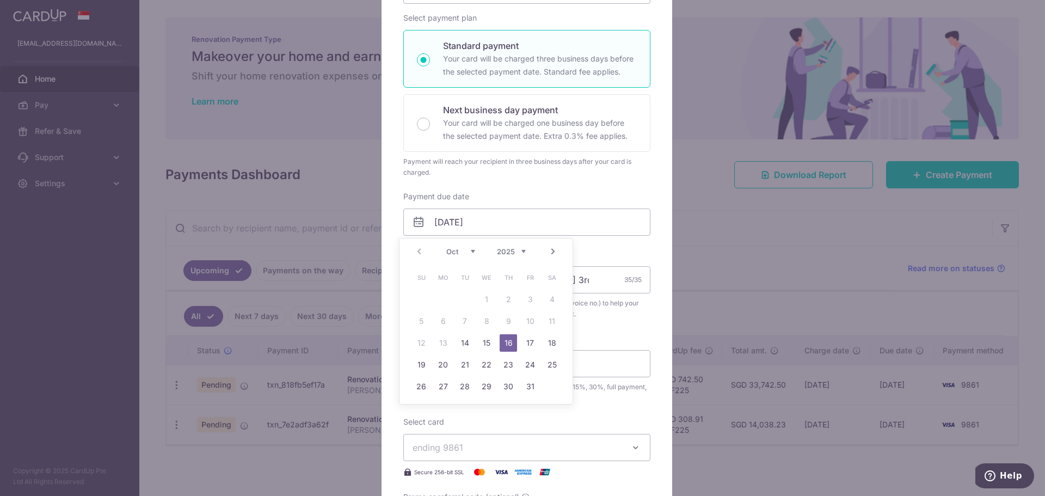
click at [565, 188] on div "Enter payment amount 9,729.32 9729.32 SGD To change the payment amount, please …" at bounding box center [526, 247] width 247 height 577
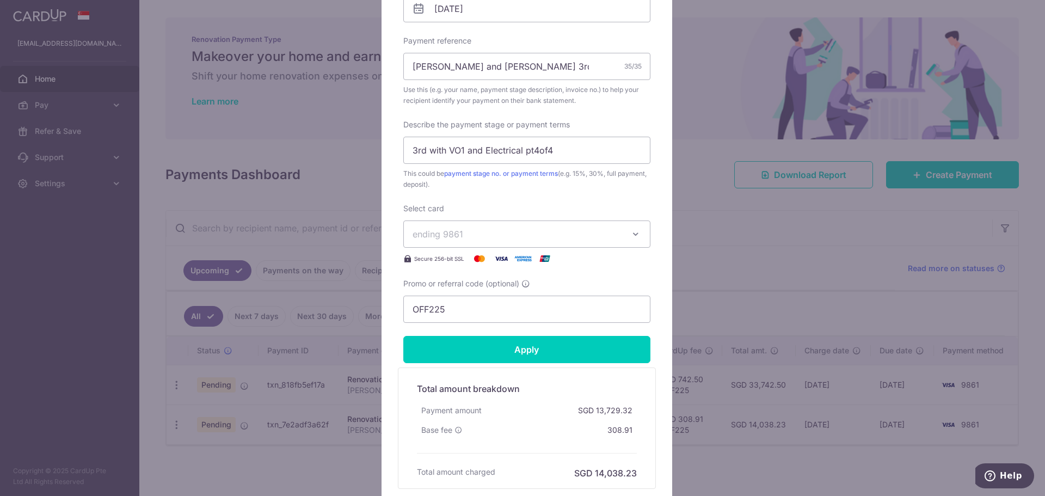
scroll to position [381, 0]
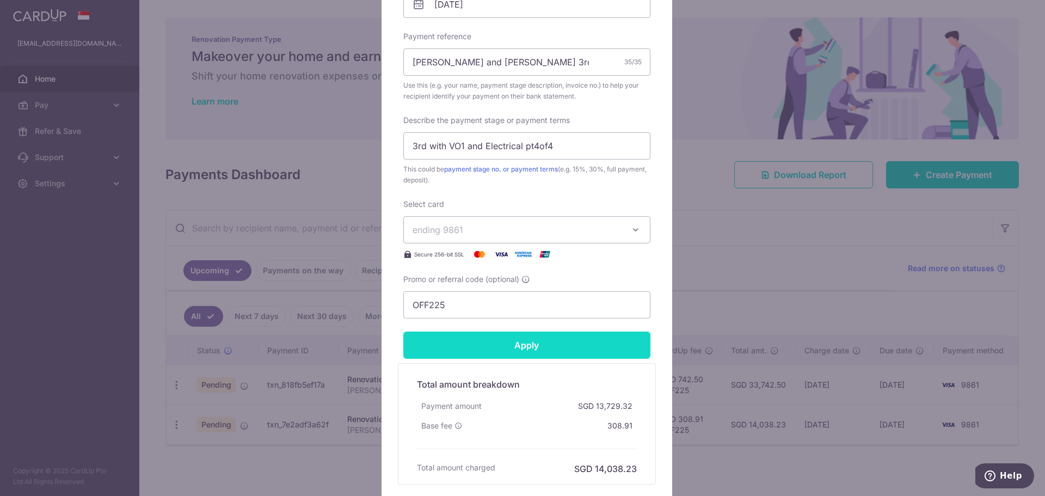
click at [527, 357] on input "Apply" at bounding box center [526, 344] width 247 height 27
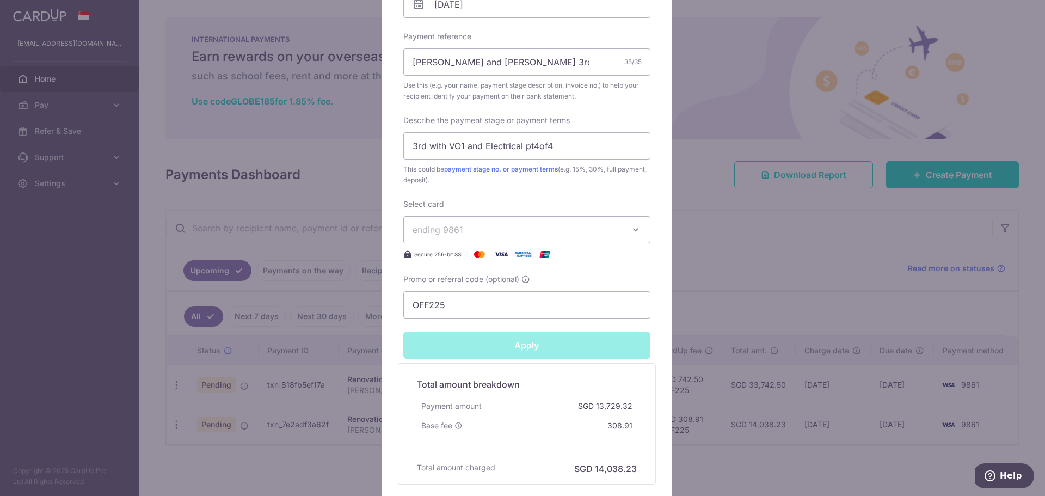
type input "Successfully Applied"
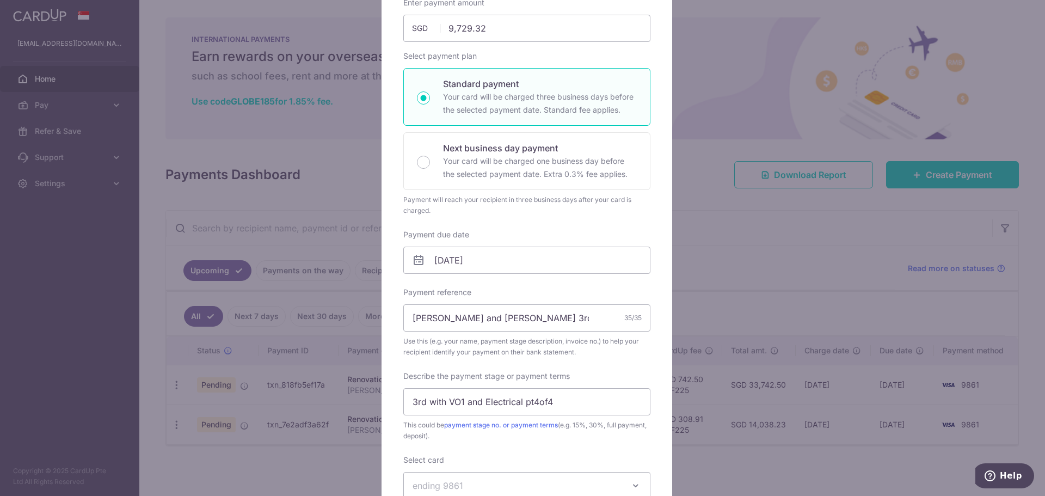
scroll to position [327, 0]
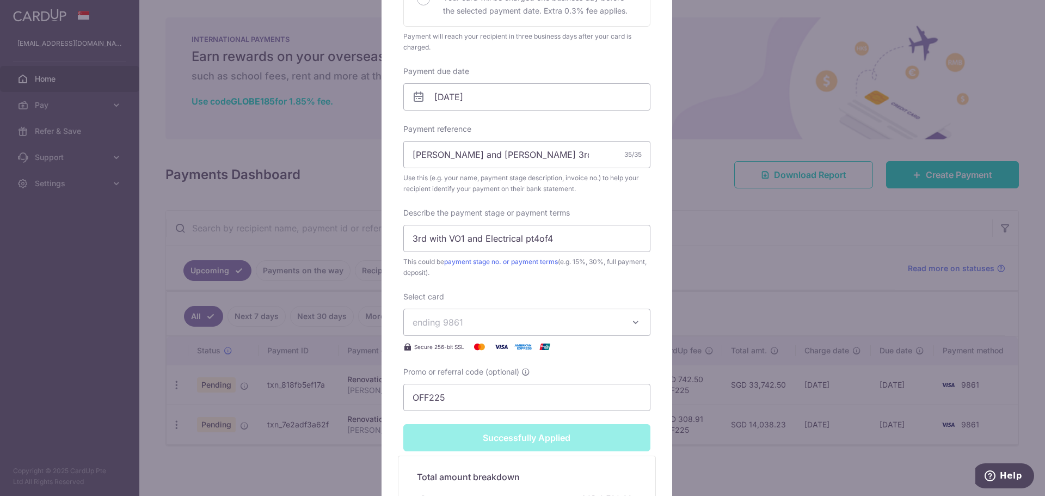
click at [743, 175] on div "Edit payment By clicking apply, you will make changes to all payments to Fineli…" at bounding box center [522, 248] width 1045 height 496
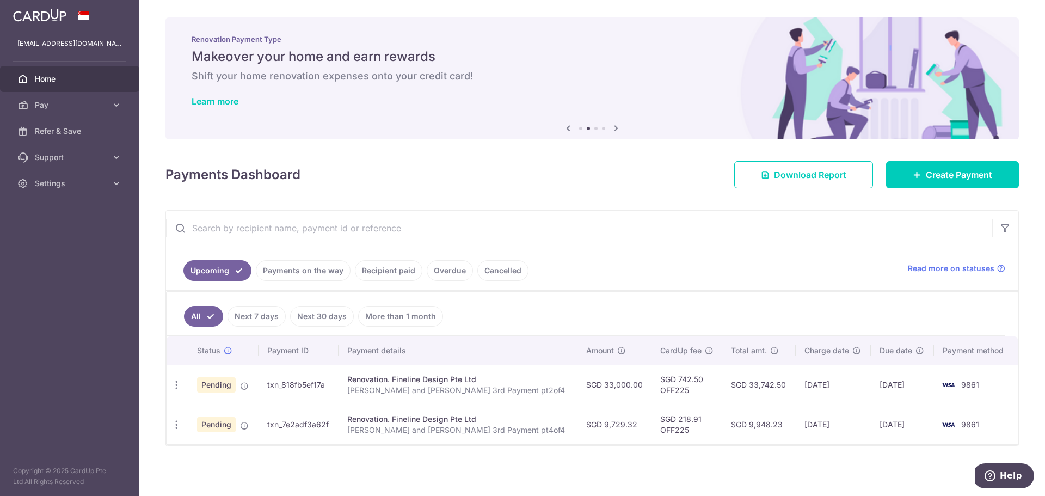
click at [320, 268] on link "Payments on the way" at bounding box center [303, 270] width 95 height 21
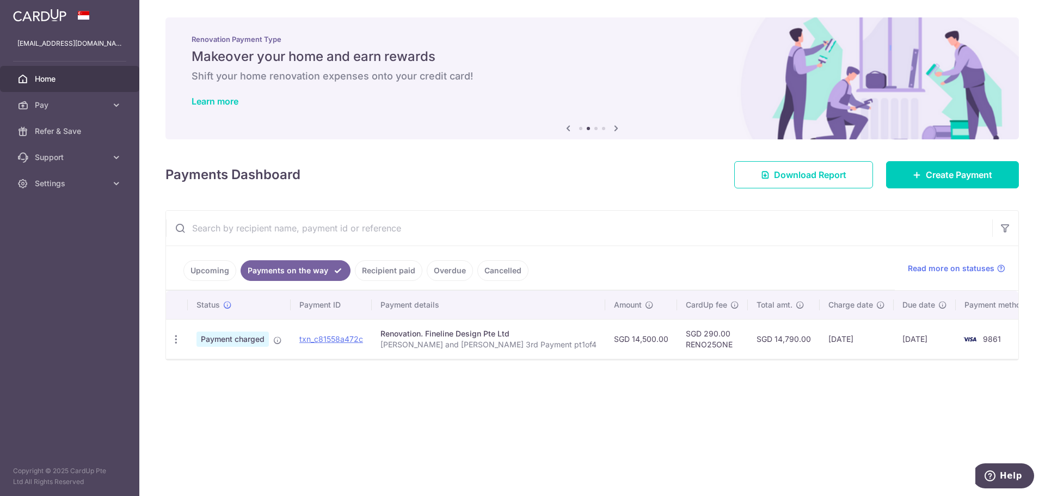
click at [208, 266] on link "Upcoming" at bounding box center [209, 270] width 53 height 21
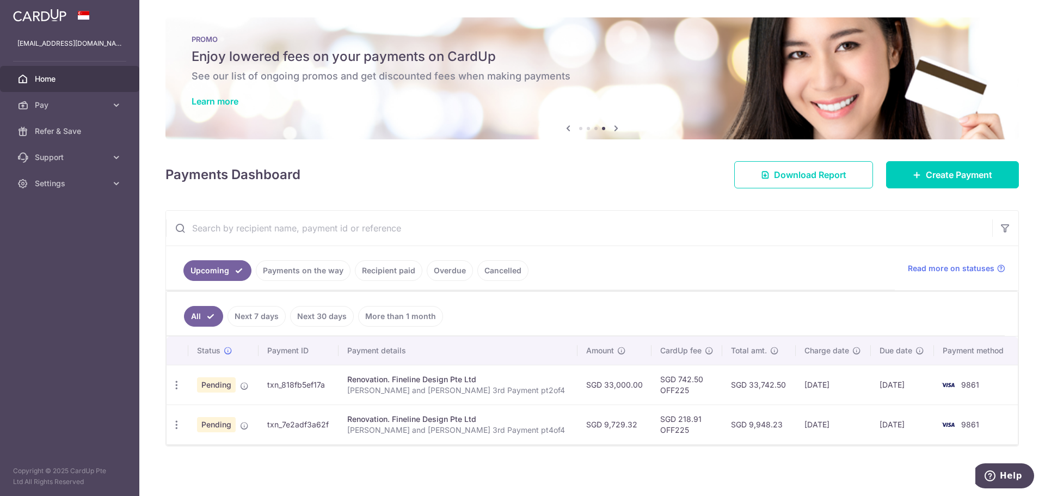
click at [320, 275] on link "Payments on the way" at bounding box center [303, 270] width 95 height 21
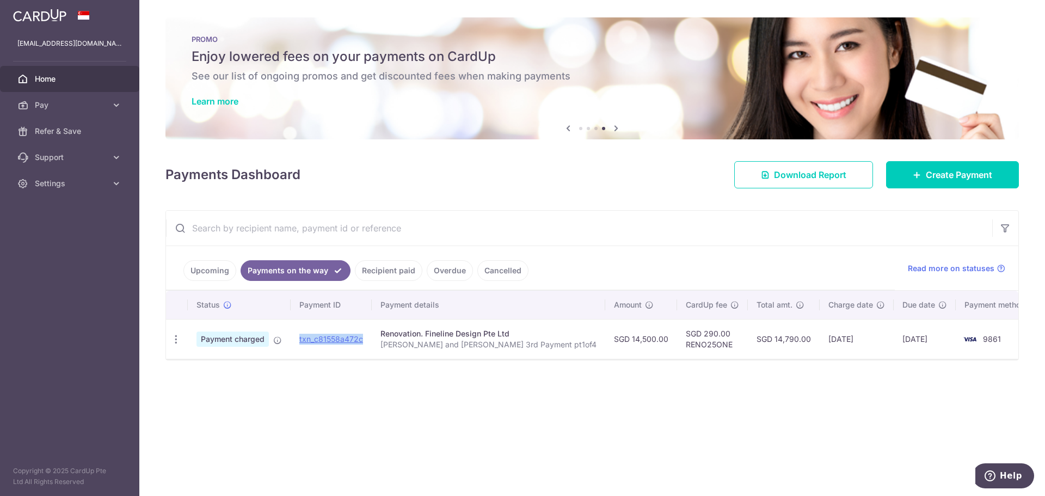
drag, startPoint x: 381, startPoint y: 337, endPoint x: 310, endPoint y: 342, distance: 70.9
click at [310, 342] on td "txn_c81558a472c" at bounding box center [331, 339] width 81 height 40
copy link "txn_c81558a472c"
click at [215, 274] on link "Upcoming" at bounding box center [209, 270] width 53 height 21
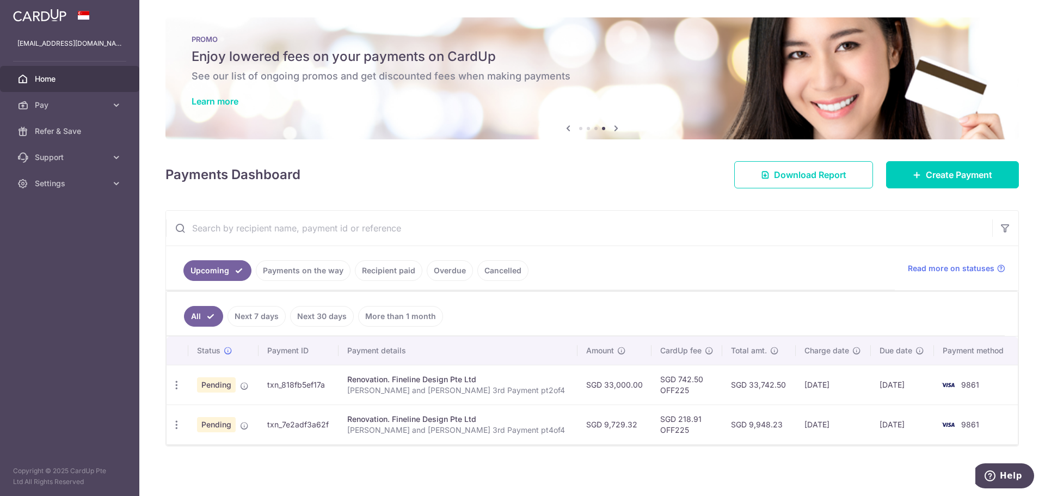
drag, startPoint x: 340, startPoint y: 385, endPoint x: 276, endPoint y: 387, distance: 63.7
click at [276, 387] on td "txn_818fb5ef17a" at bounding box center [299, 385] width 80 height 40
copy td "txn_818fb5ef17a"
click at [177, 426] on icon "button" at bounding box center [176, 424] width 11 height 11
click at [214, 452] on span "Update payment" at bounding box center [235, 454] width 74 height 13
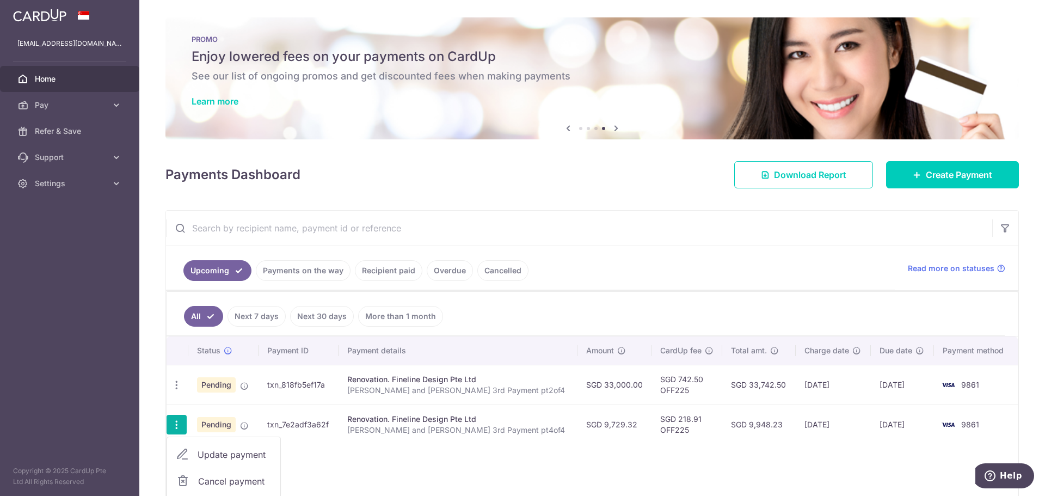
radio input "true"
type input "9,729.32"
type input "[DATE]"
type input "Laura and Danial 3rd Payment pt4of4"
type input "3rd with VO1 and Electrical pt4of4"
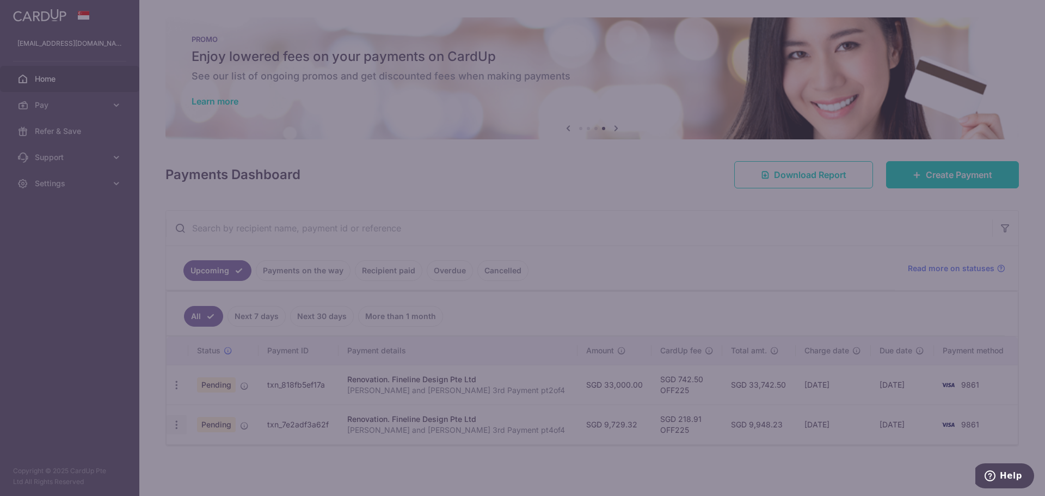
type input "OFF225"
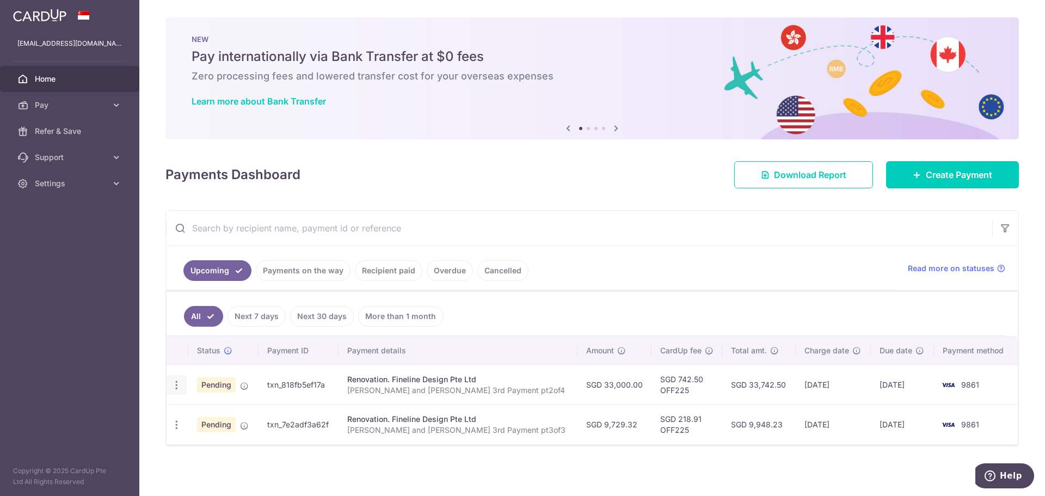
click at [178, 384] on icon "button" at bounding box center [176, 384] width 11 height 11
click at [227, 410] on span "Update payment" at bounding box center [235, 414] width 74 height 13
radio input "true"
type input "33,000.00"
type input "[DATE]"
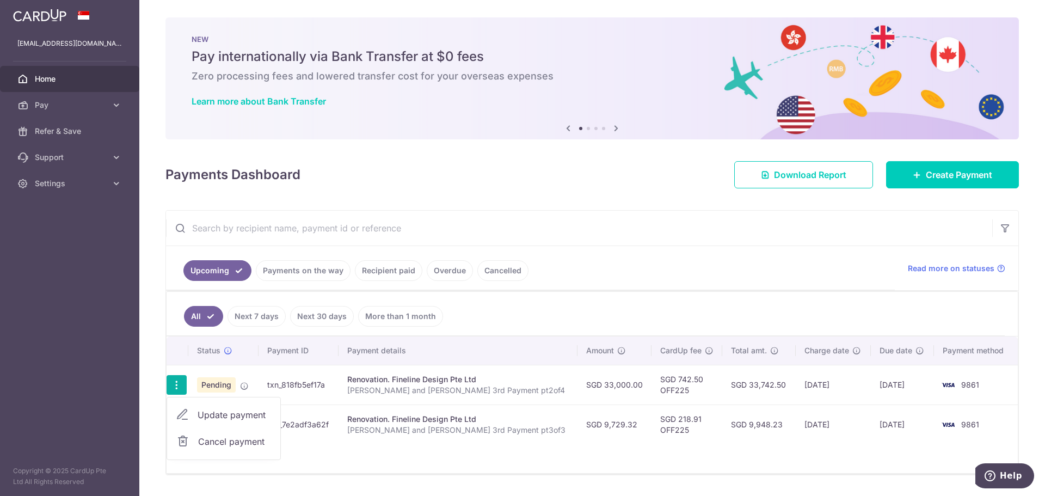
type input "[PERSON_NAME] and [PERSON_NAME] 3rd Payment pt2of4"
type input "3rd with VO1 and Electrical pt2of4"
type input "OFF225"
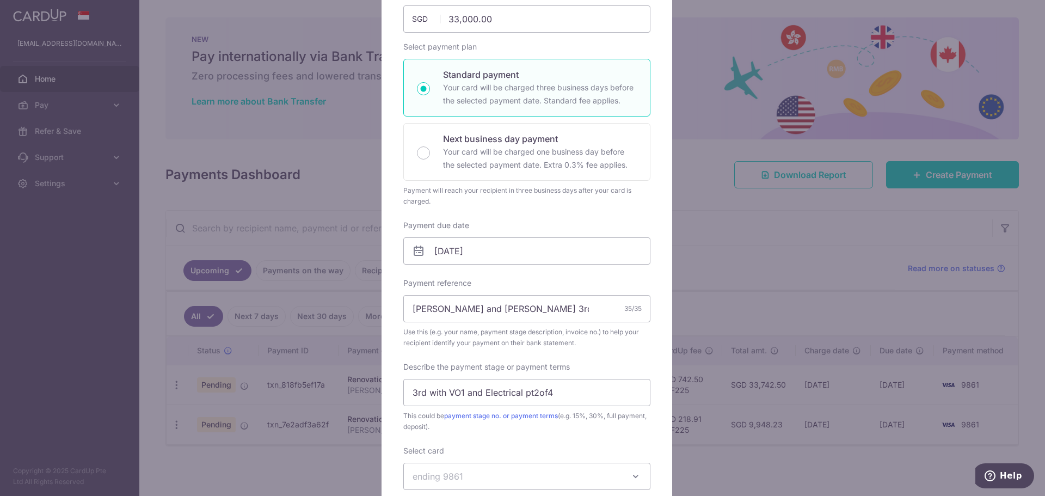
scroll to position [163, 0]
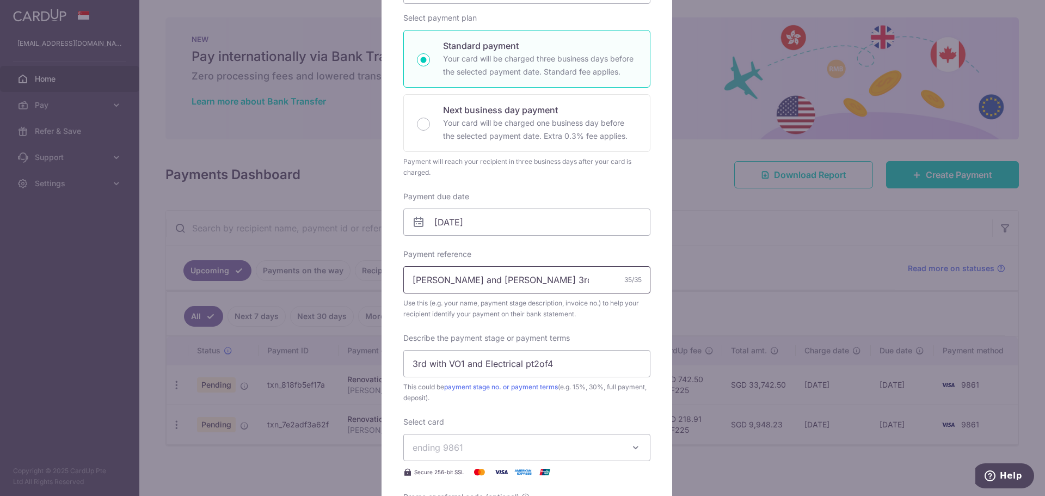
click at [562, 281] on input "[PERSON_NAME] and [PERSON_NAME] 3rd Payment pt2of4" at bounding box center [526, 279] width 247 height 27
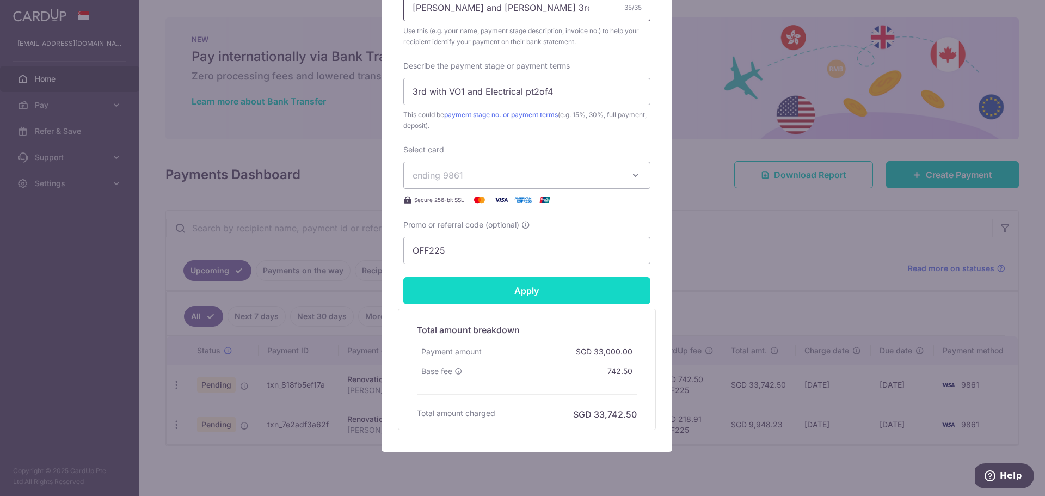
type input "[PERSON_NAME] and [PERSON_NAME] 3rd Payment pt2of3"
click at [548, 296] on input "Apply" at bounding box center [526, 290] width 247 height 27
type input "Successfully Applied"
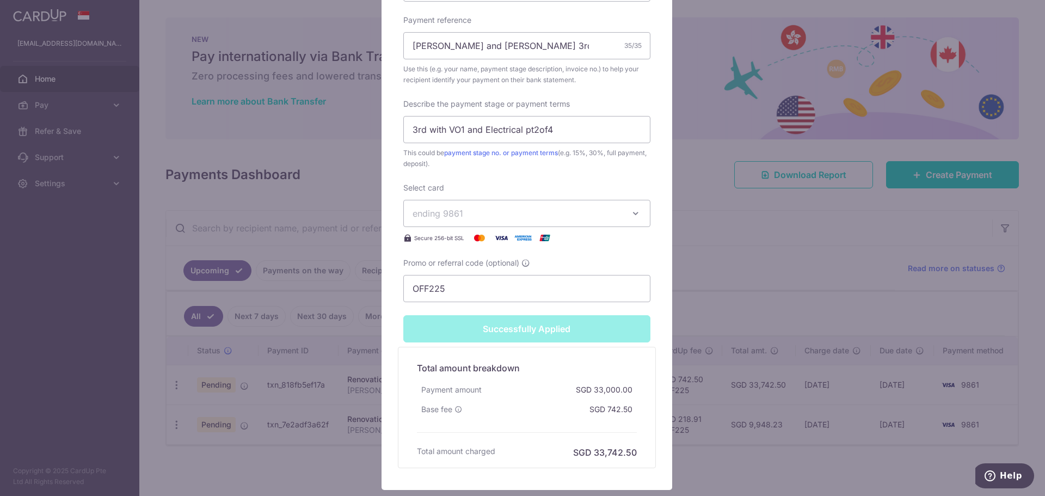
scroll to position [473, 0]
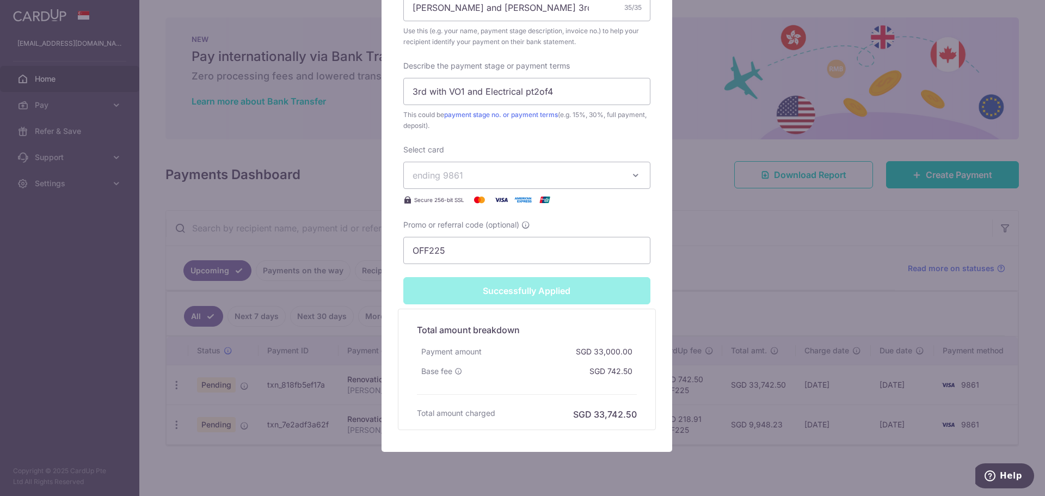
click at [720, 270] on div "Edit payment By clicking apply, you will make changes to all payments to Fineli…" at bounding box center [522, 248] width 1045 height 496
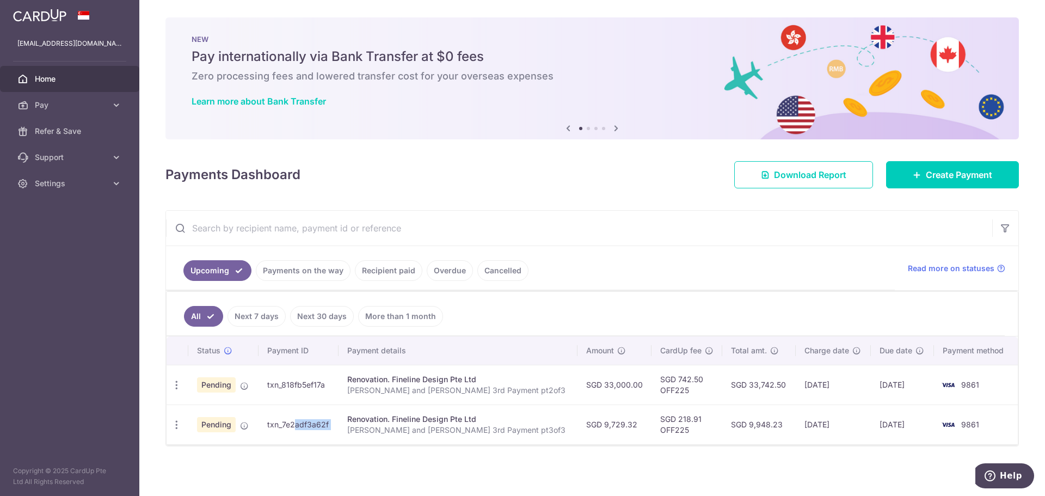
drag, startPoint x: 360, startPoint y: 422, endPoint x: 272, endPoint y: 426, distance: 88.8
click at [272, 426] on tr "Update payment Cancel payment Pending txn_7e2adf3a62f Renovation. Fineline Desi…" at bounding box center [592, 424] width 851 height 40
copy tr "txn_7e2adf3a62f"
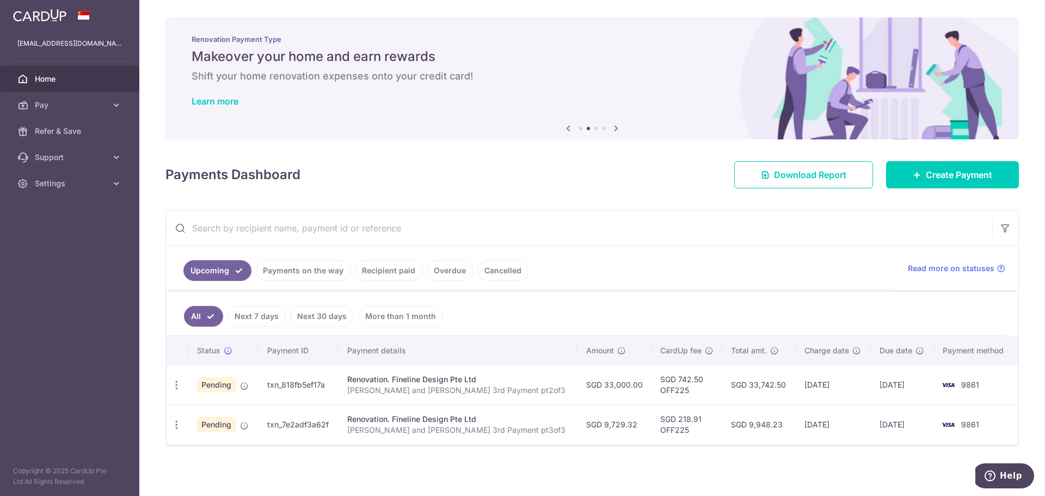
click at [339, 403] on td "txn_818fb5ef17a" at bounding box center [299, 385] width 80 height 40
drag, startPoint x: 342, startPoint y: 422, endPoint x: 273, endPoint y: 428, distance: 68.8
click at [273, 428] on td "txn_7e2adf3a62f" at bounding box center [299, 424] width 80 height 40
copy td "txn_7e2adf3a62f"
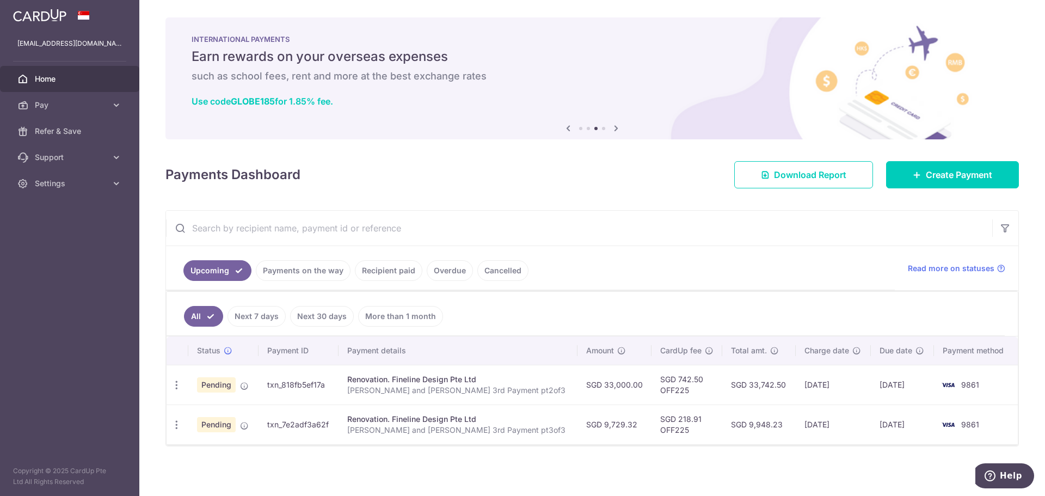
click at [305, 269] on link "Payments on the way" at bounding box center [303, 270] width 95 height 21
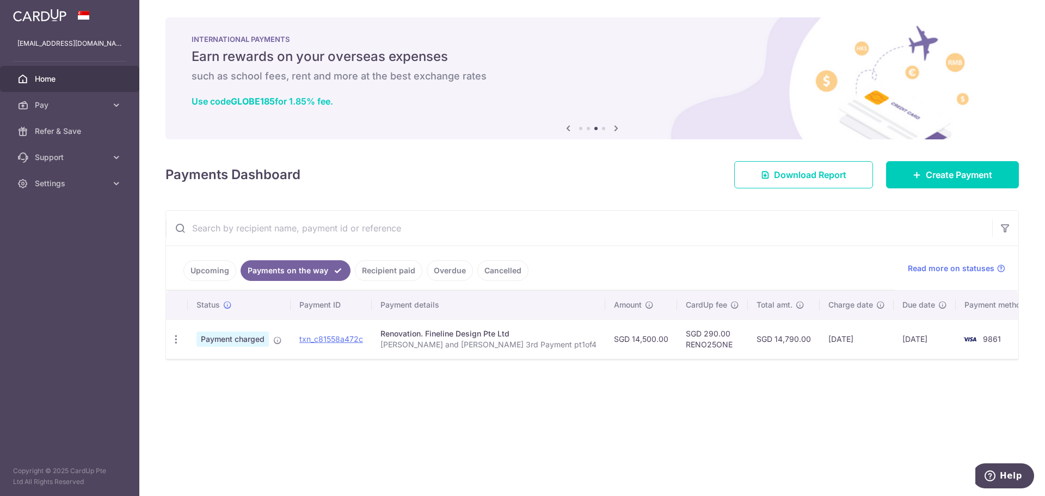
click at [55, 74] on span "Home" at bounding box center [71, 78] width 72 height 11
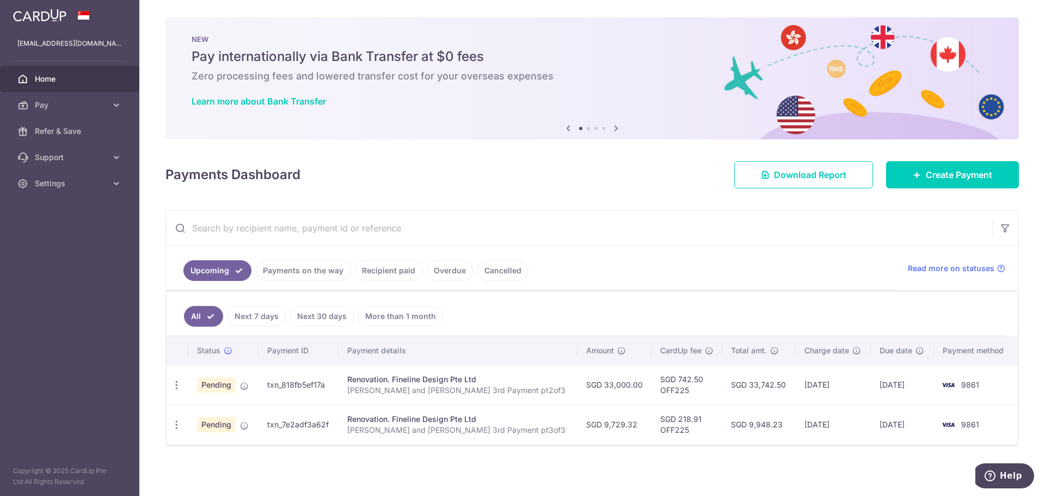
click at [297, 267] on link "Payments on the way" at bounding box center [303, 270] width 95 height 21
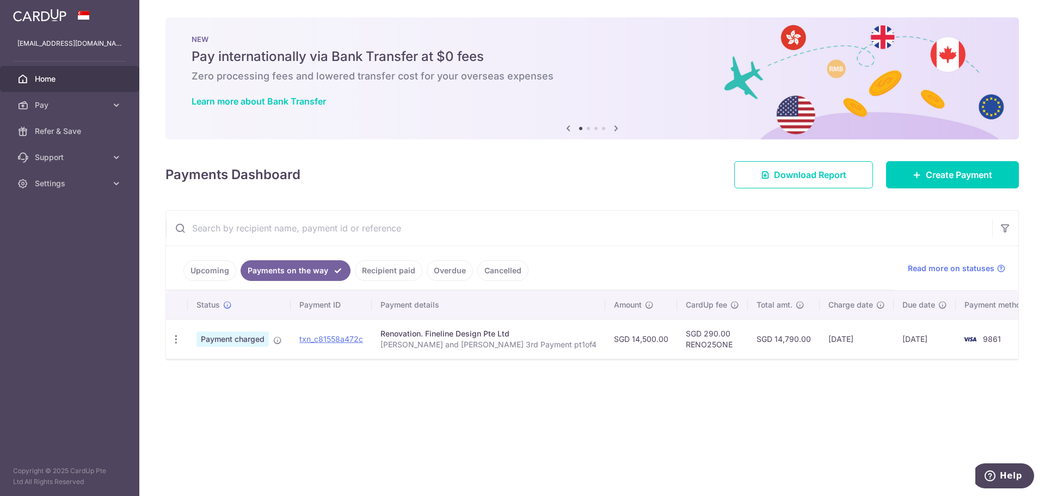
click at [193, 269] on link "Upcoming" at bounding box center [209, 270] width 53 height 21
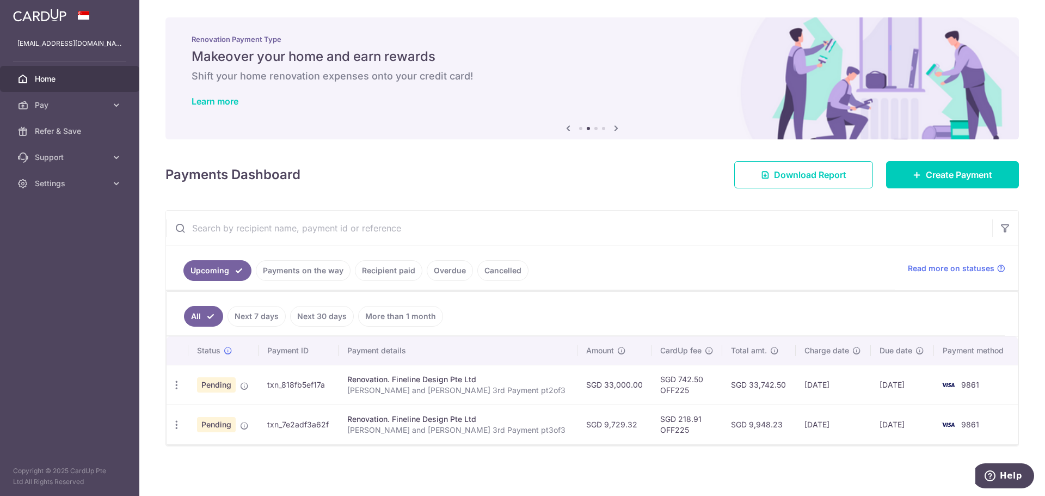
click at [295, 268] on link "Payments on the way" at bounding box center [303, 270] width 95 height 21
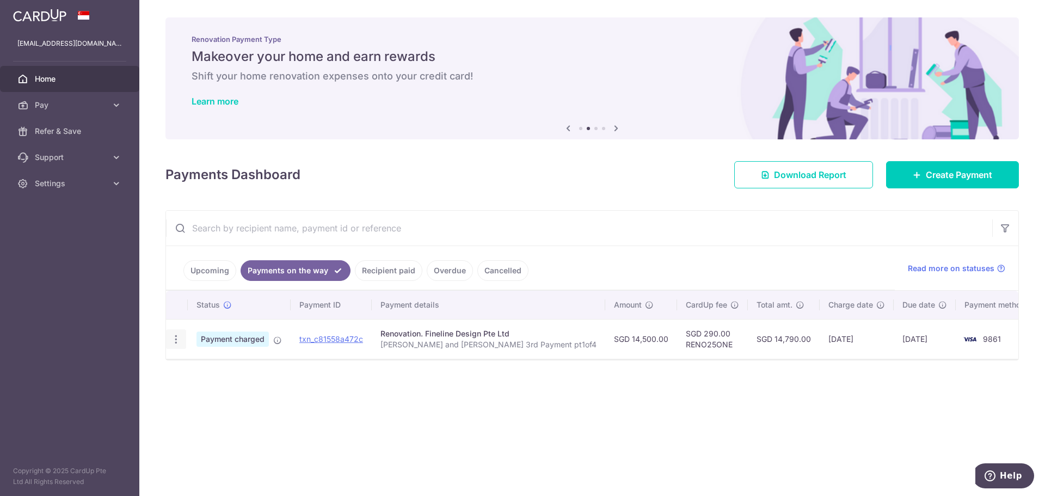
click at [179, 334] on icon "button" at bounding box center [175, 339] width 11 height 11
click at [217, 426] on div "× Pause Schedule Pause all future payments in this series Pause just this one p…" at bounding box center [592, 248] width 906 height 496
click at [224, 265] on link "Upcoming" at bounding box center [209, 270] width 53 height 21
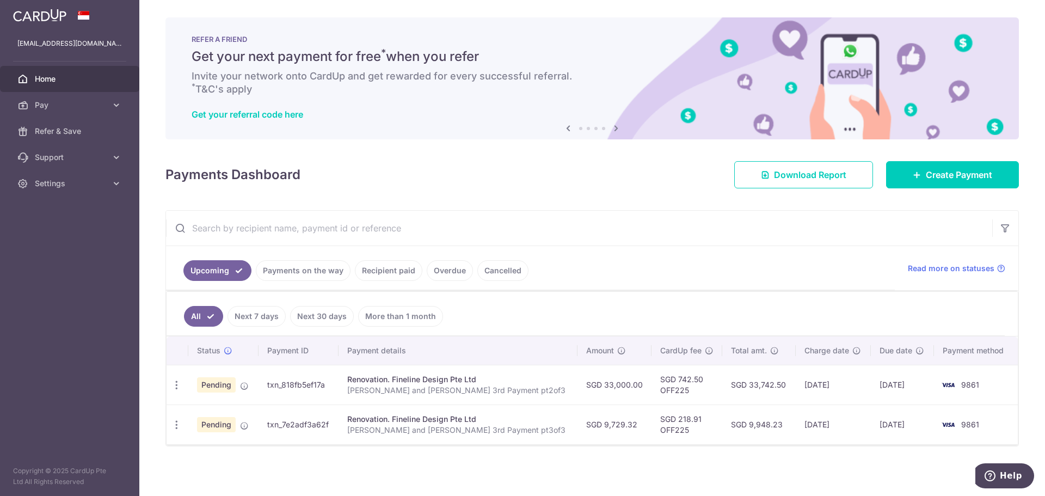
click at [293, 275] on link "Payments on the way" at bounding box center [303, 270] width 95 height 21
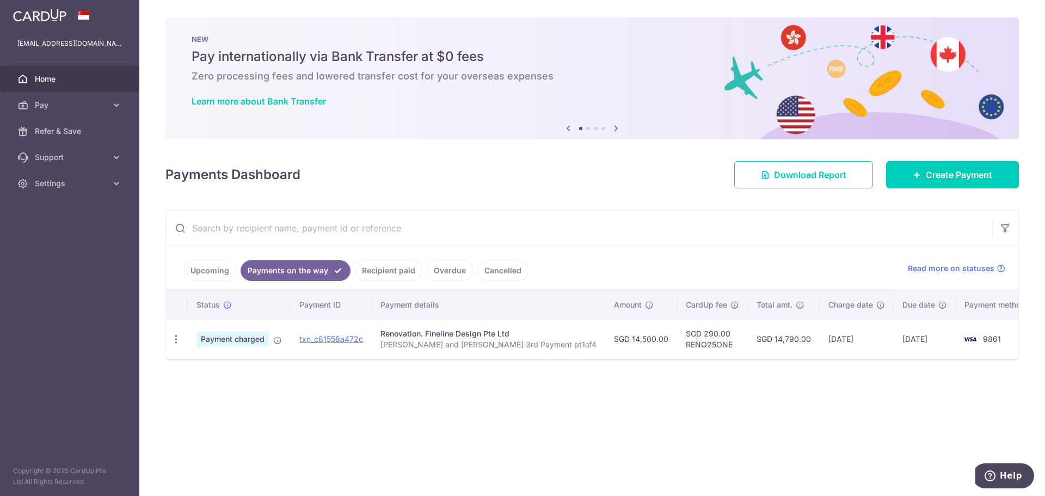
click at [207, 273] on link "Upcoming" at bounding box center [209, 270] width 53 height 21
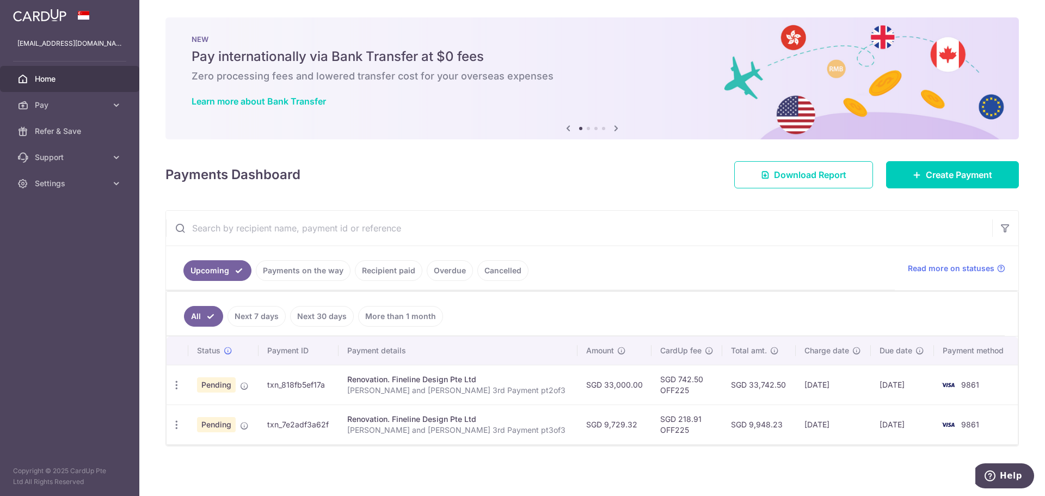
click at [276, 271] on link "Payments on the way" at bounding box center [303, 270] width 95 height 21
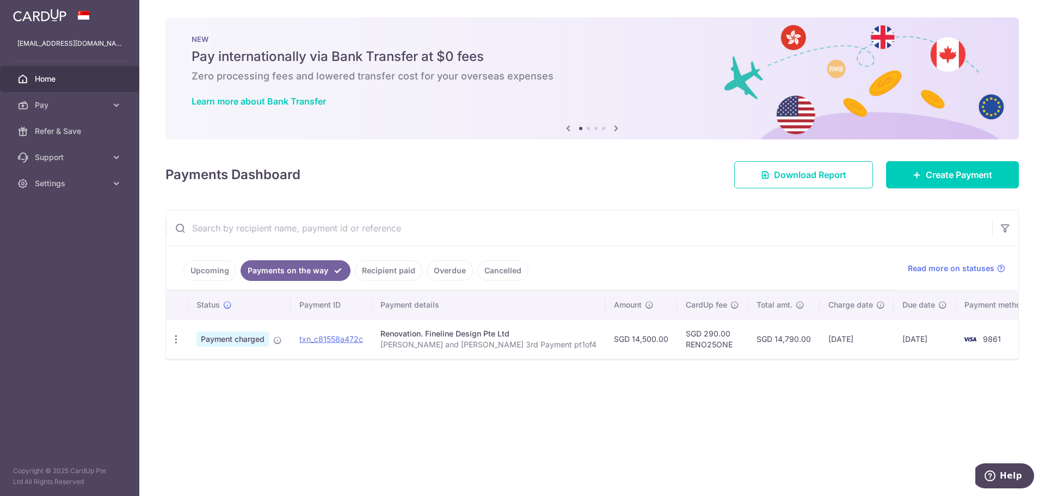
click at [207, 272] on link "Upcoming" at bounding box center [209, 270] width 53 height 21
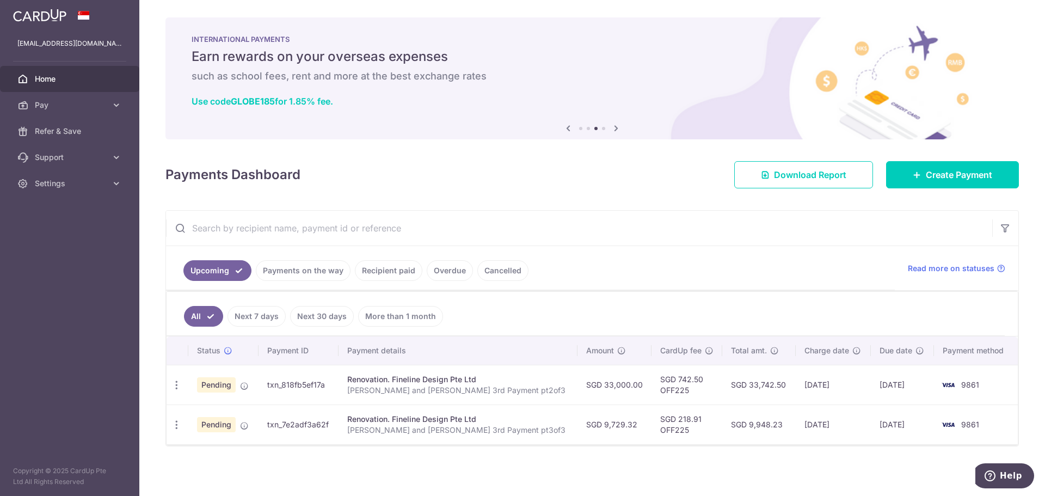
click at [319, 269] on link "Payments on the way" at bounding box center [303, 270] width 95 height 21
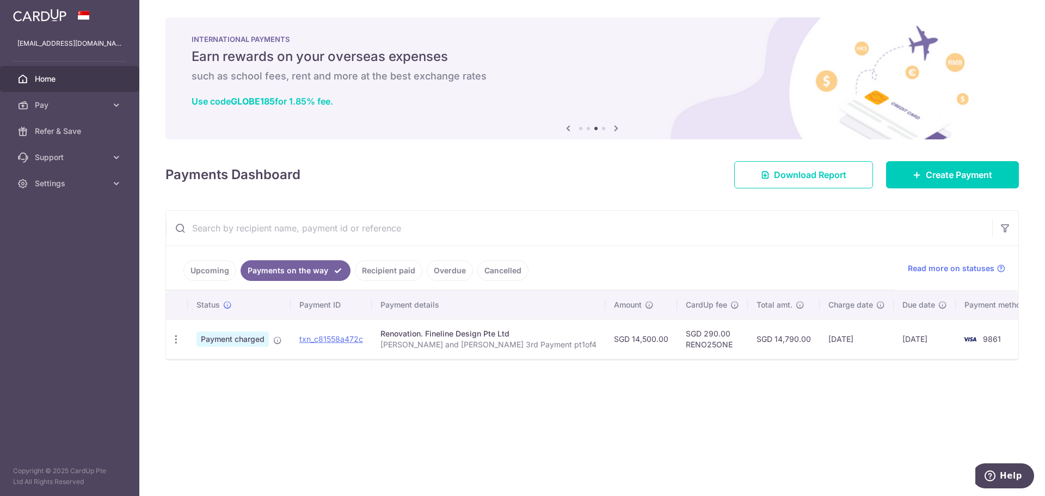
click at [202, 263] on link "Upcoming" at bounding box center [209, 270] width 53 height 21
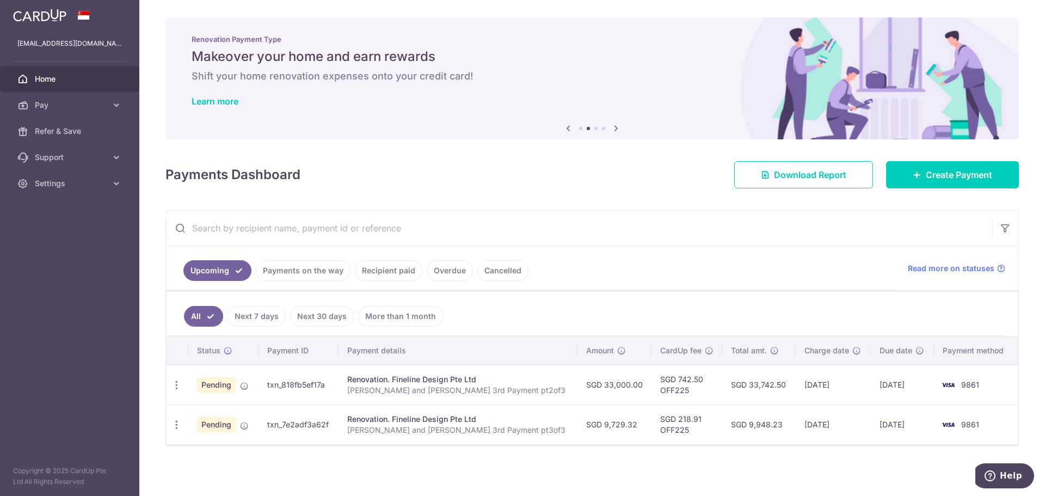
click at [309, 273] on link "Payments on the way" at bounding box center [303, 270] width 95 height 21
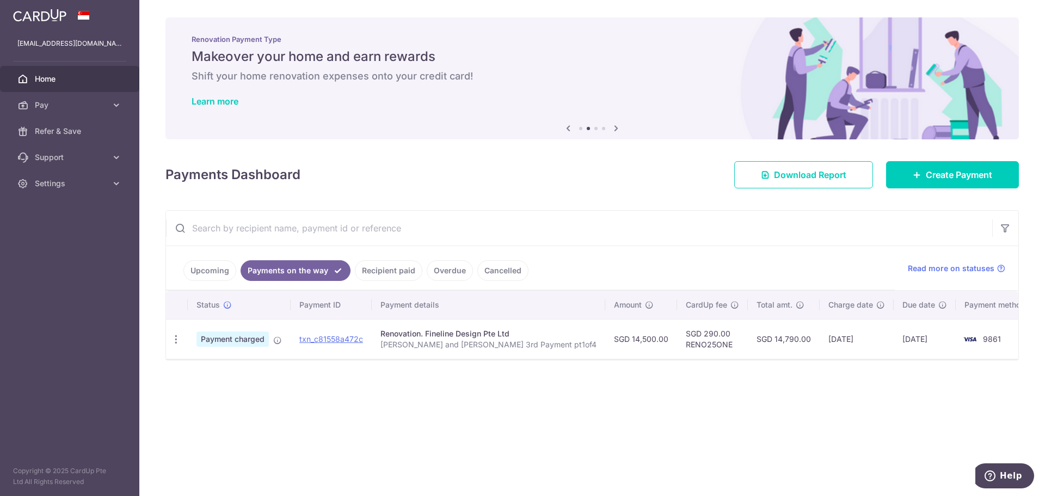
click at [188, 273] on link "Upcoming" at bounding box center [209, 270] width 53 height 21
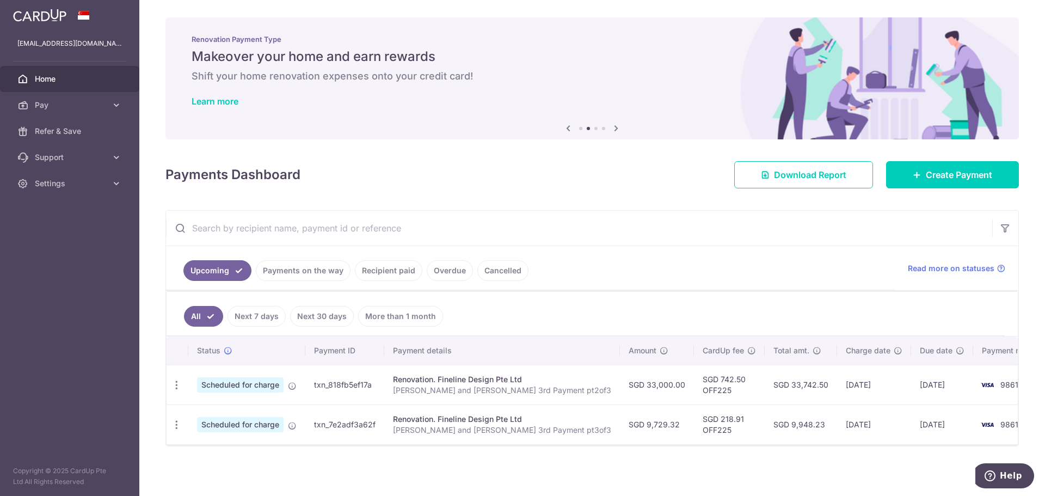
click at [304, 270] on link "Payments on the way" at bounding box center [303, 270] width 95 height 21
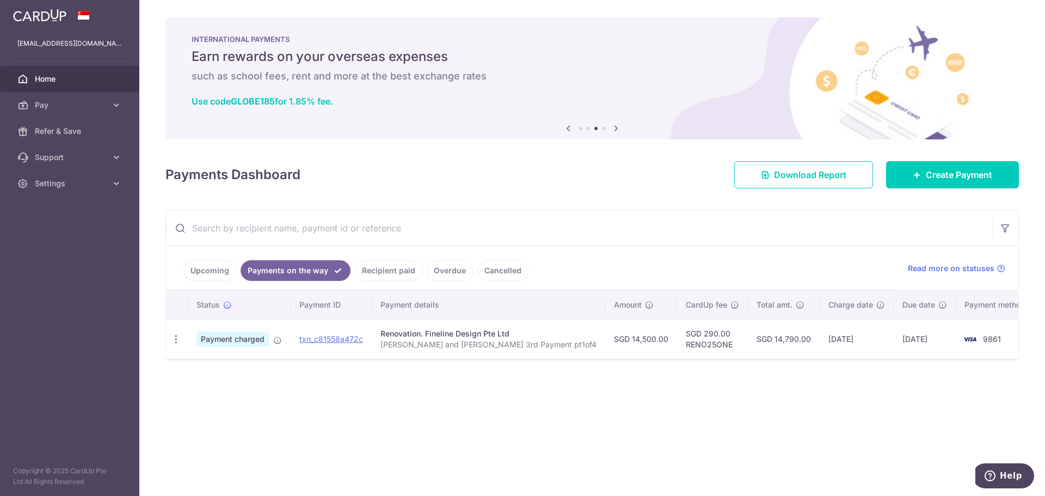
click at [205, 278] on link "Upcoming" at bounding box center [209, 270] width 53 height 21
